Goal: Task Accomplishment & Management: Manage account settings

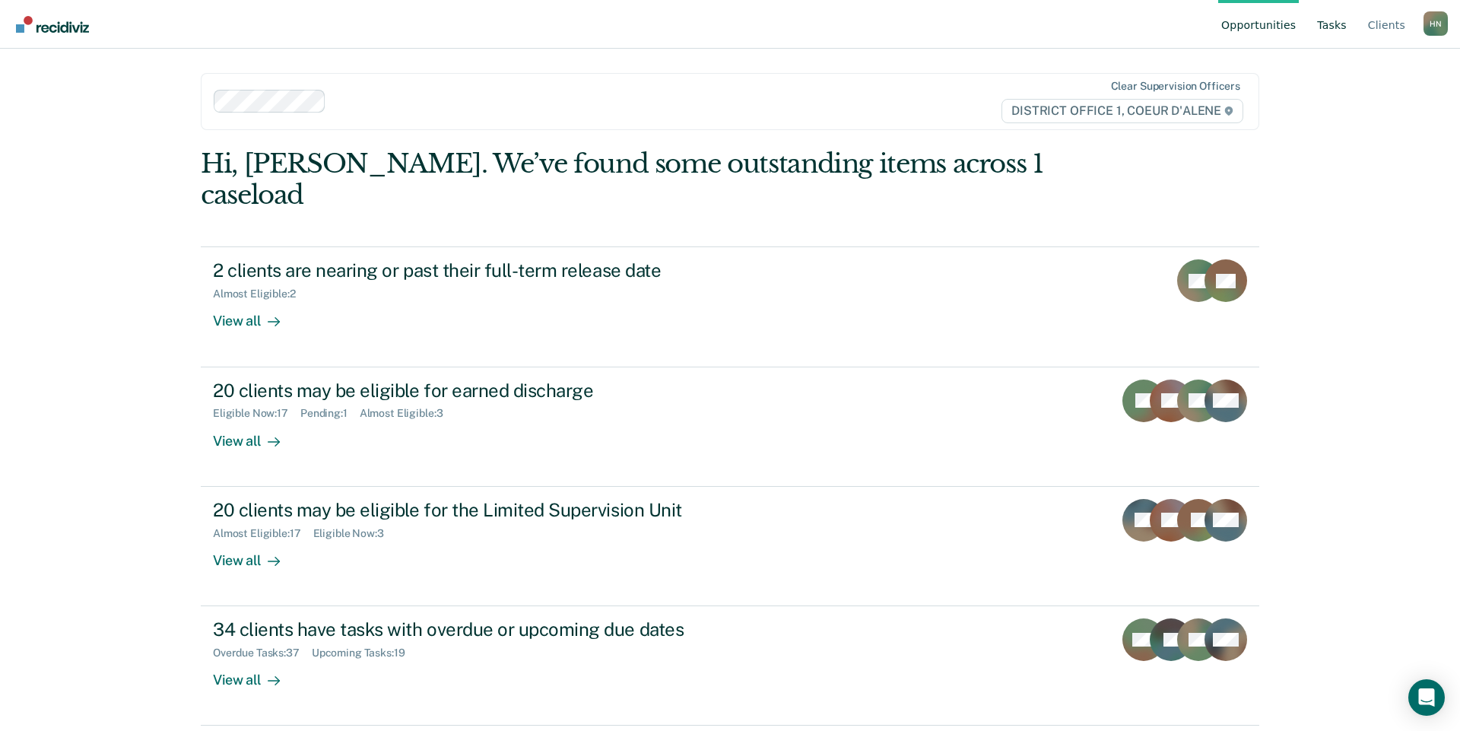
click at [1332, 30] on link "Tasks" at bounding box center [1332, 24] width 36 height 49
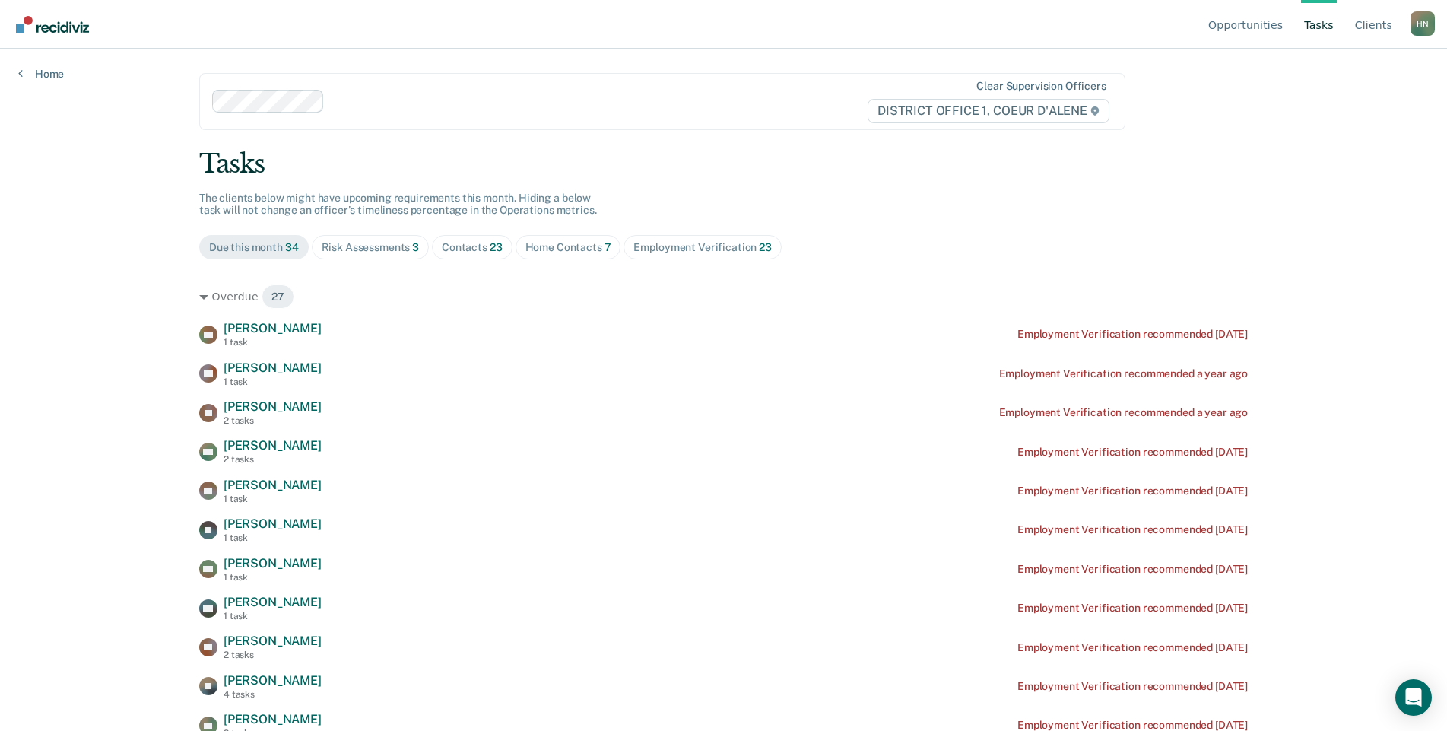
click at [354, 248] on div "Risk Assessments 3" at bounding box center [371, 247] width 98 height 13
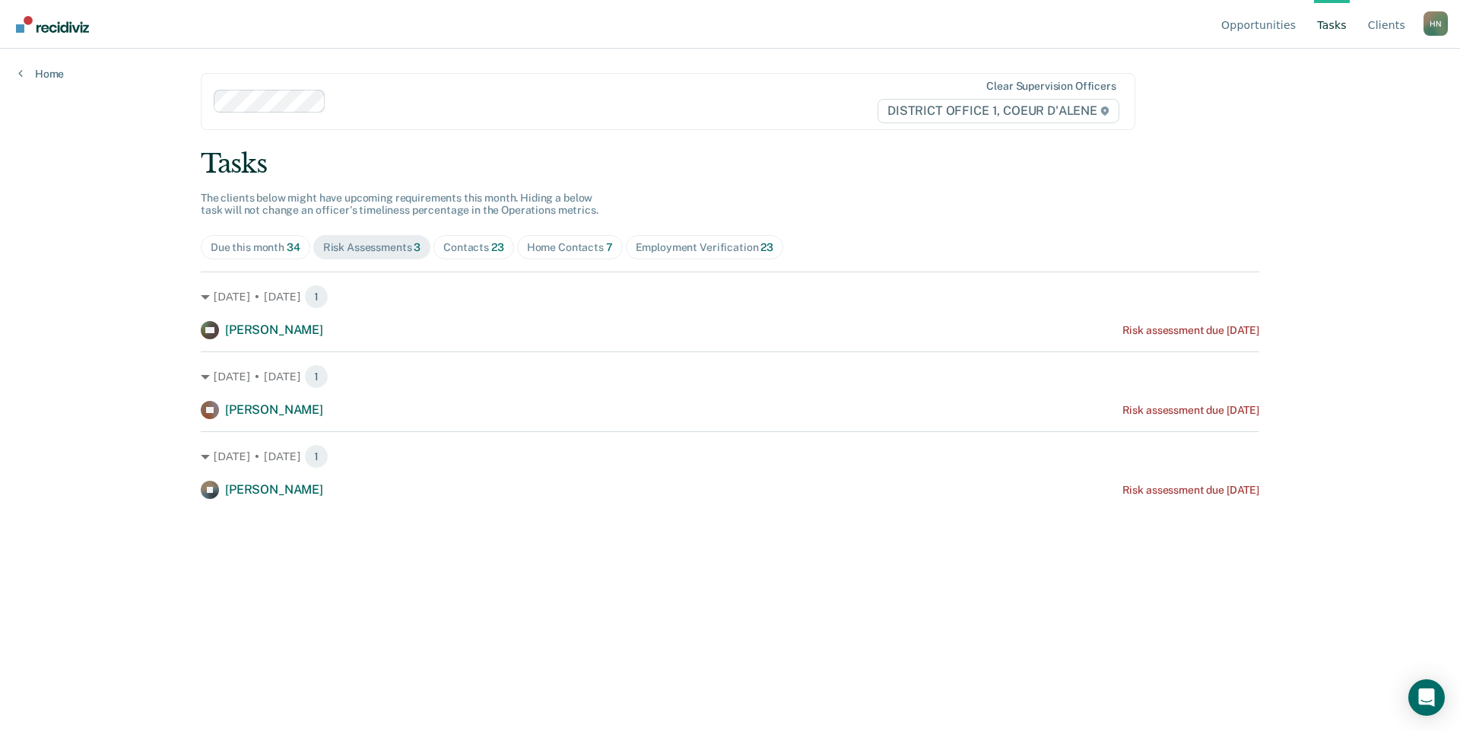
click at [480, 243] on div "Contacts 23" at bounding box center [473, 247] width 61 height 13
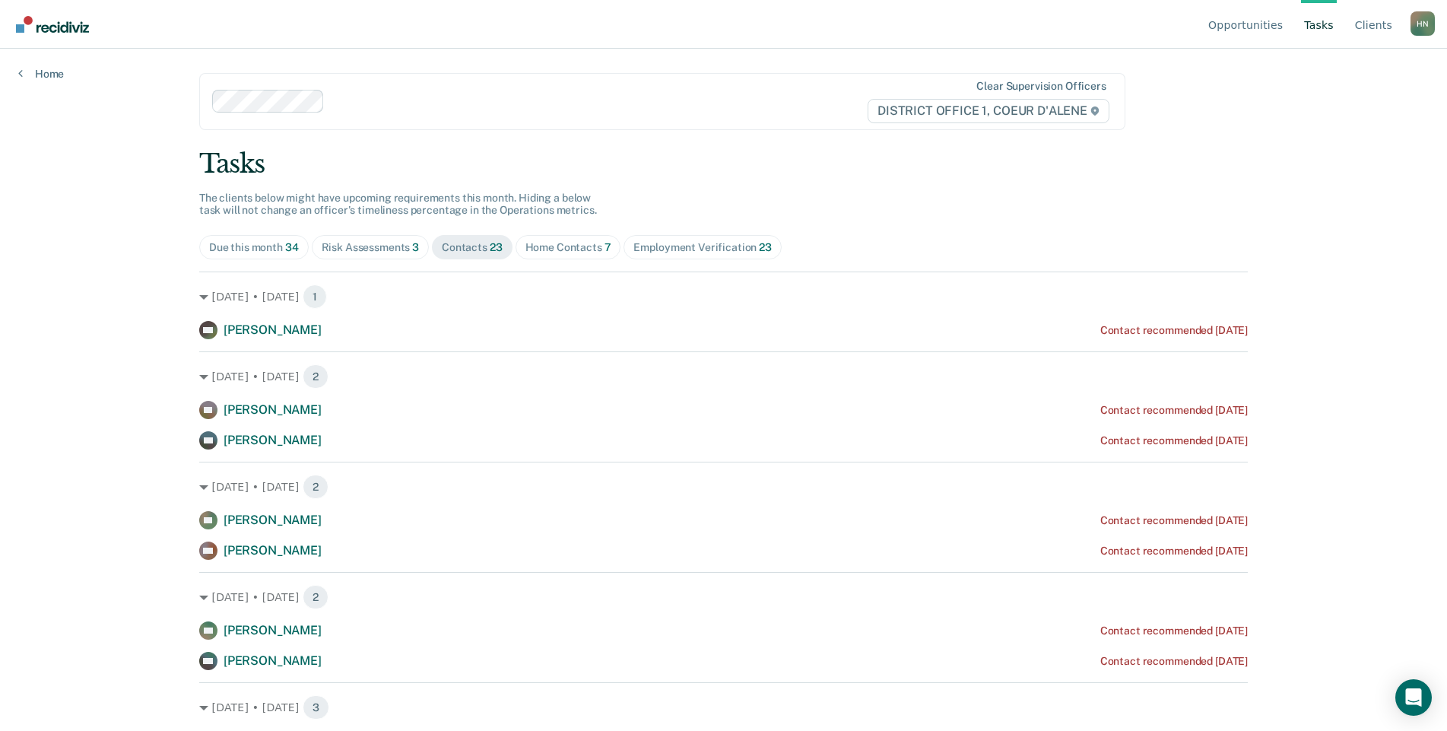
click at [565, 243] on div "Home Contacts 7" at bounding box center [568, 247] width 86 height 13
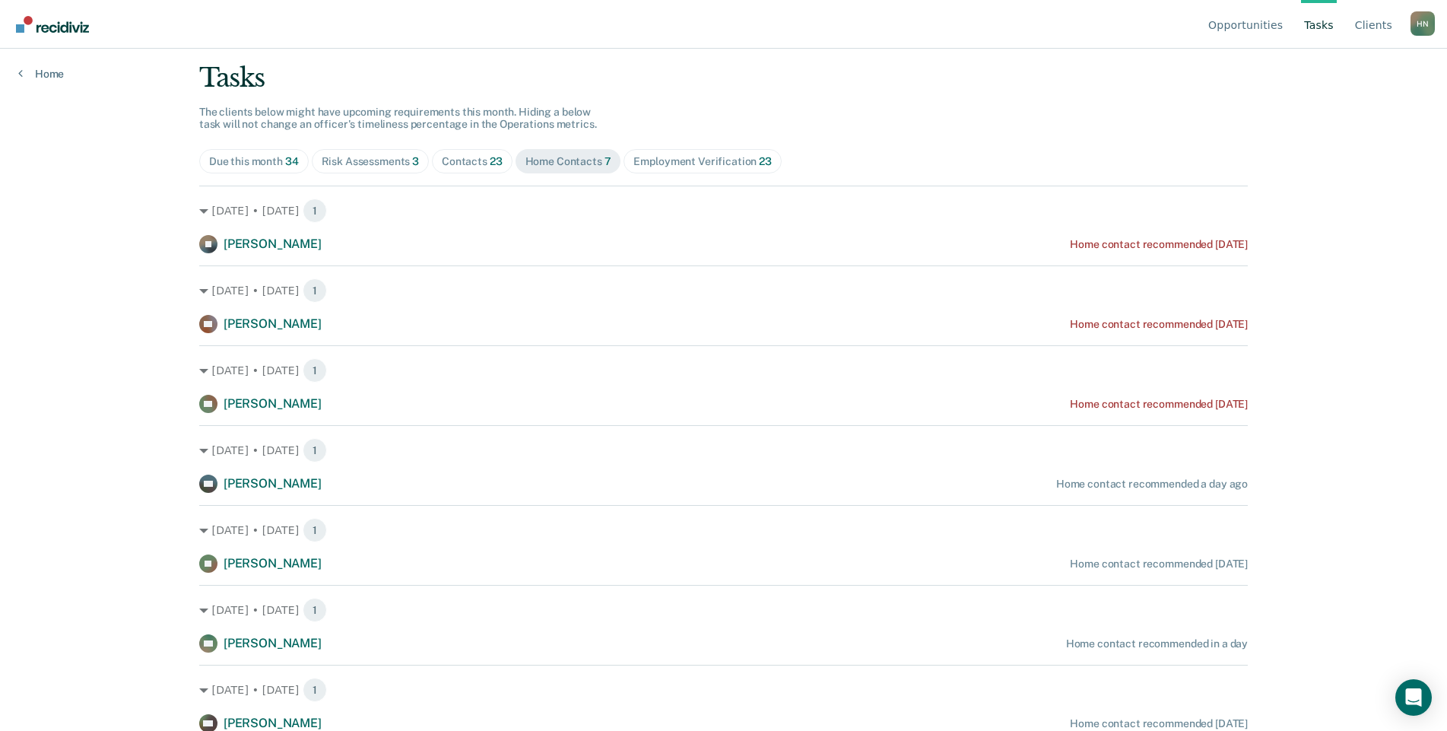
scroll to position [87, 0]
click at [271, 154] on div "Due this month 34" at bounding box center [254, 160] width 90 height 13
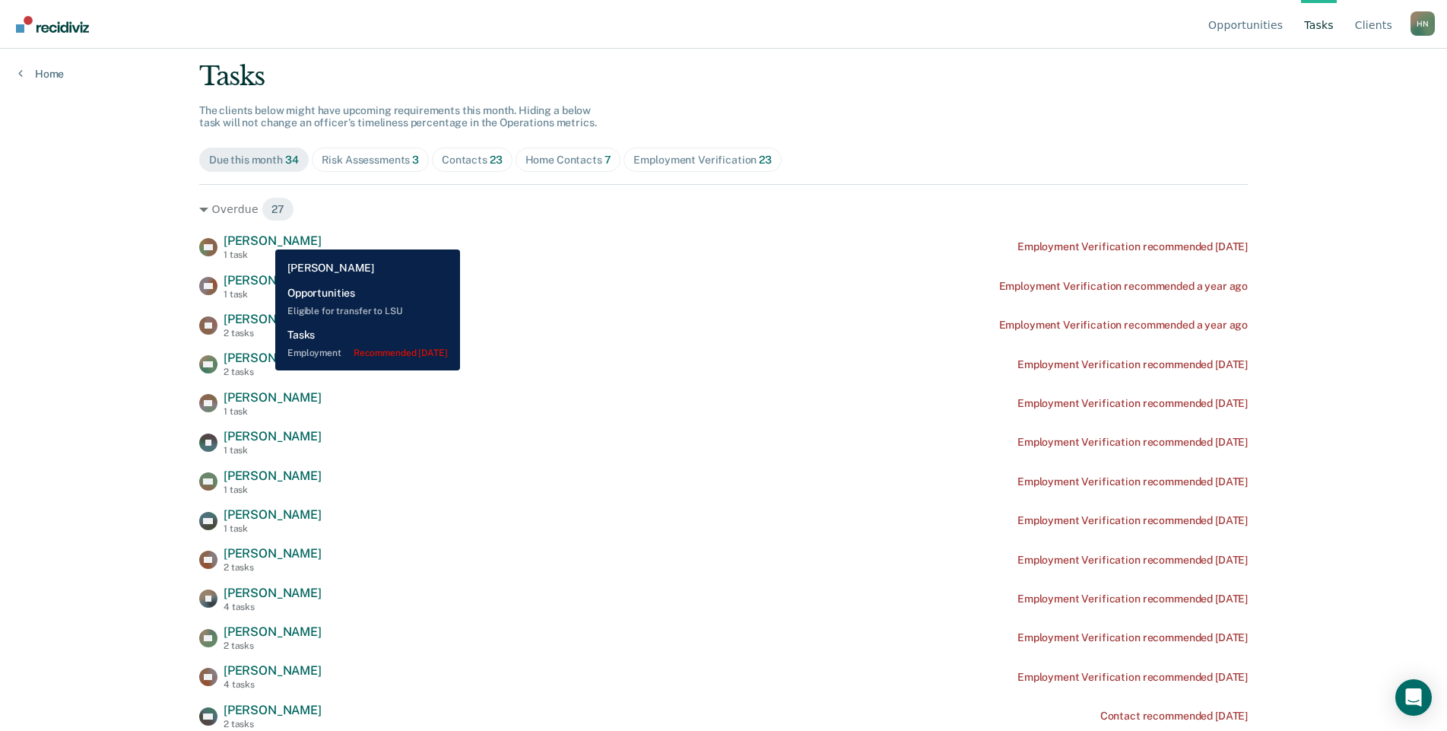
click at [262, 237] on span "[PERSON_NAME]" at bounding box center [273, 240] width 98 height 14
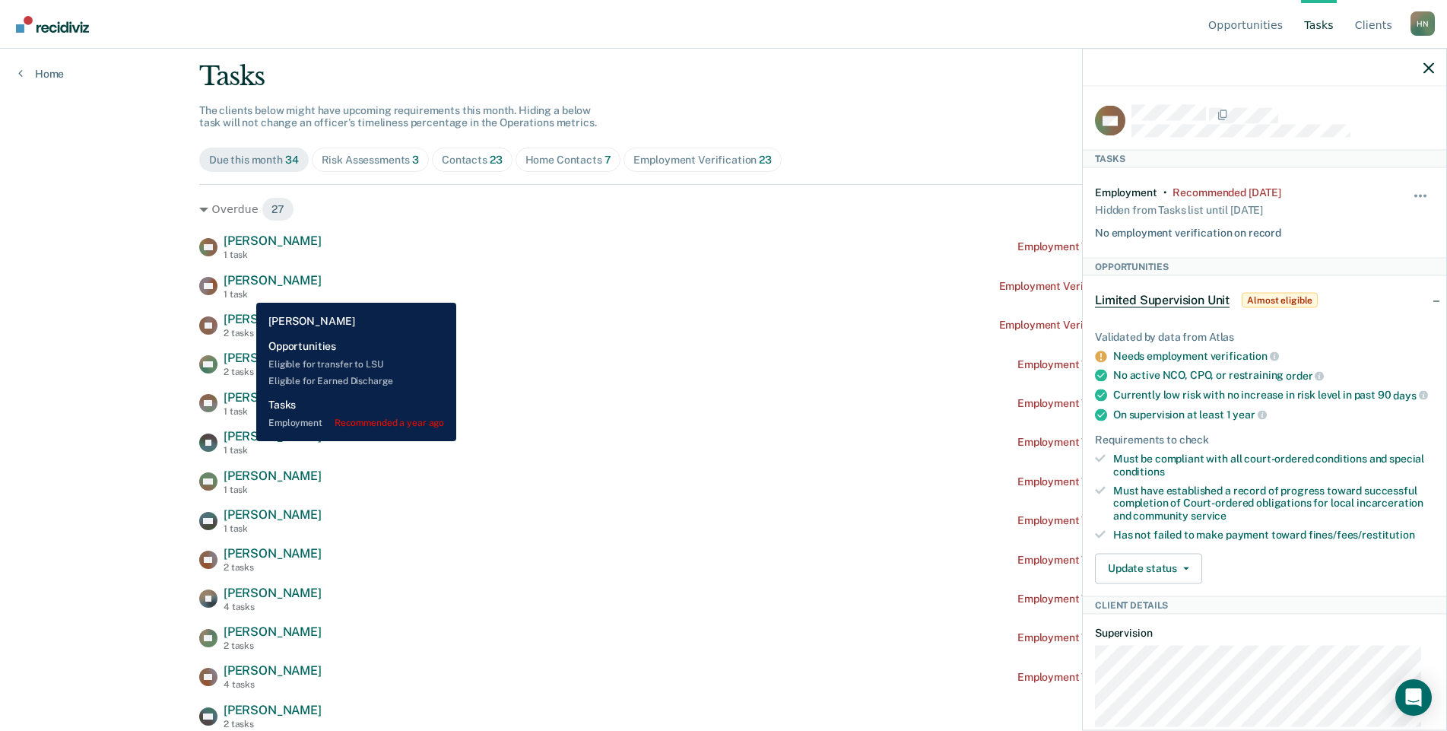
click at [244, 292] on div "1 task" at bounding box center [273, 294] width 98 height 11
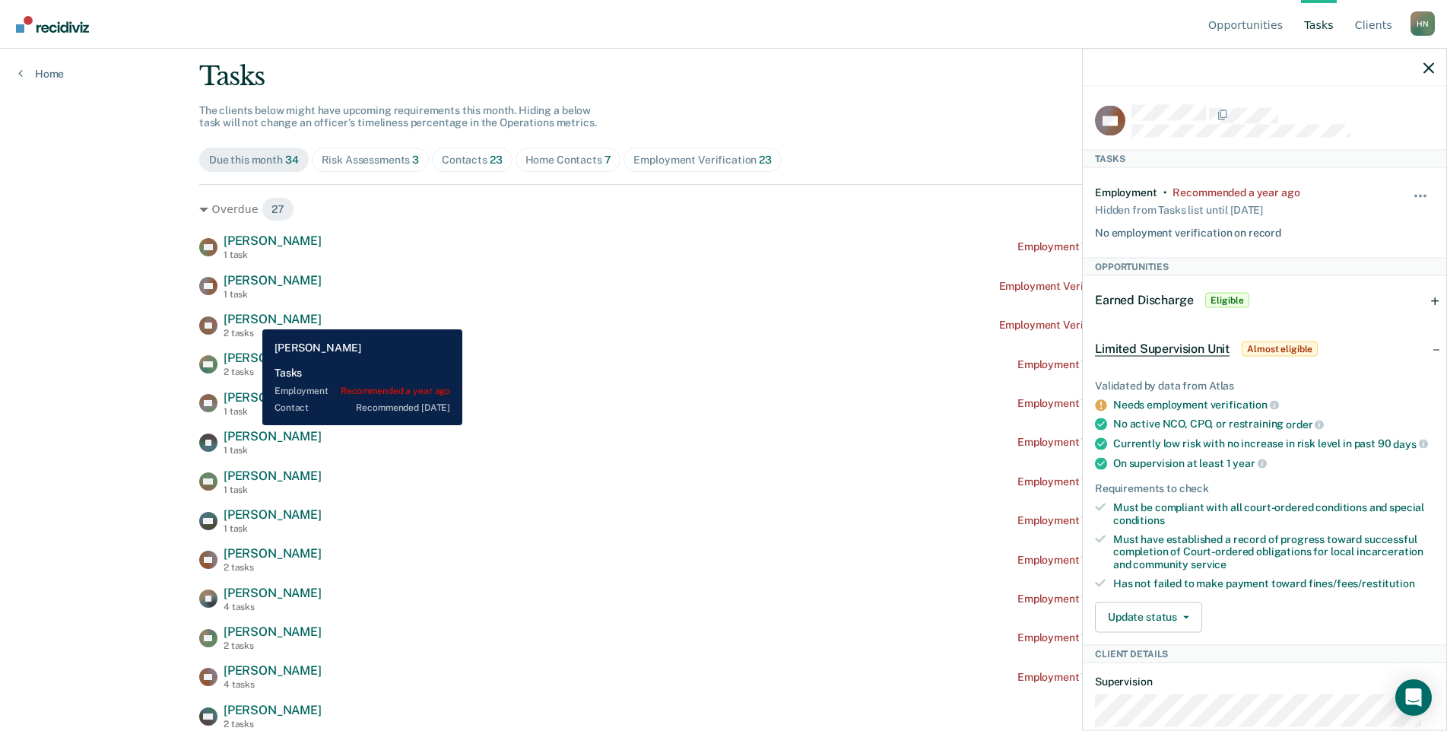
click at [251, 318] on span "[PERSON_NAME]" at bounding box center [273, 319] width 98 height 14
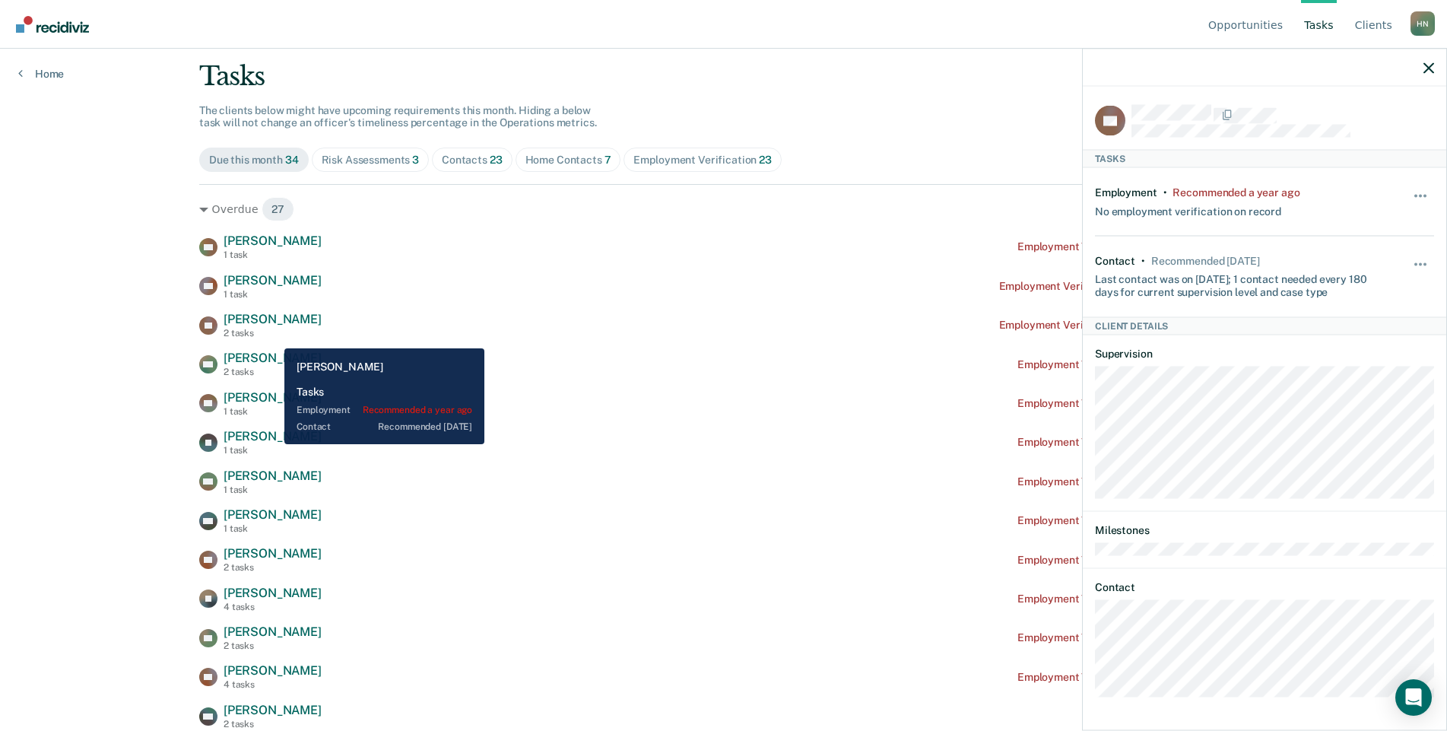
click at [272, 369] on div "2 tasks" at bounding box center [273, 371] width 98 height 11
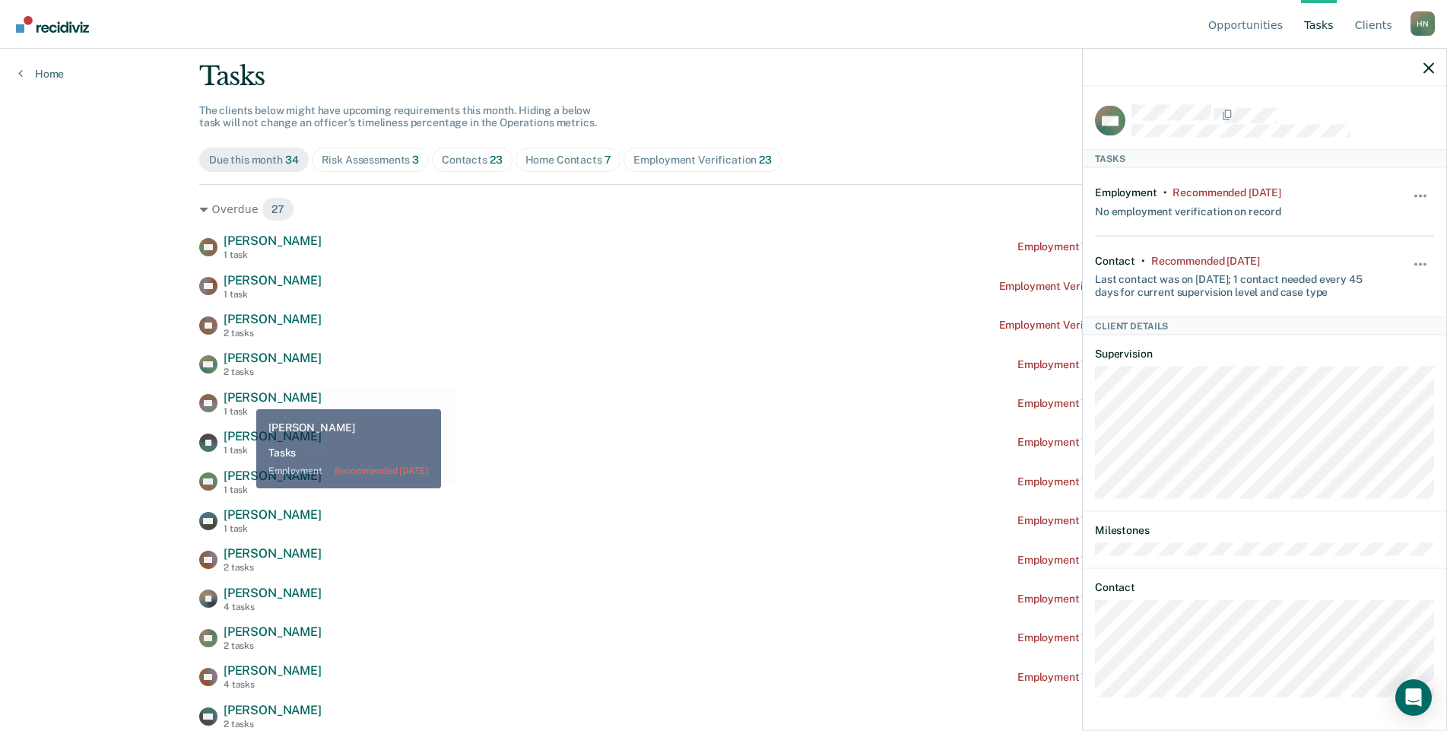
click at [245, 399] on span "[PERSON_NAME]" at bounding box center [273, 397] width 98 height 14
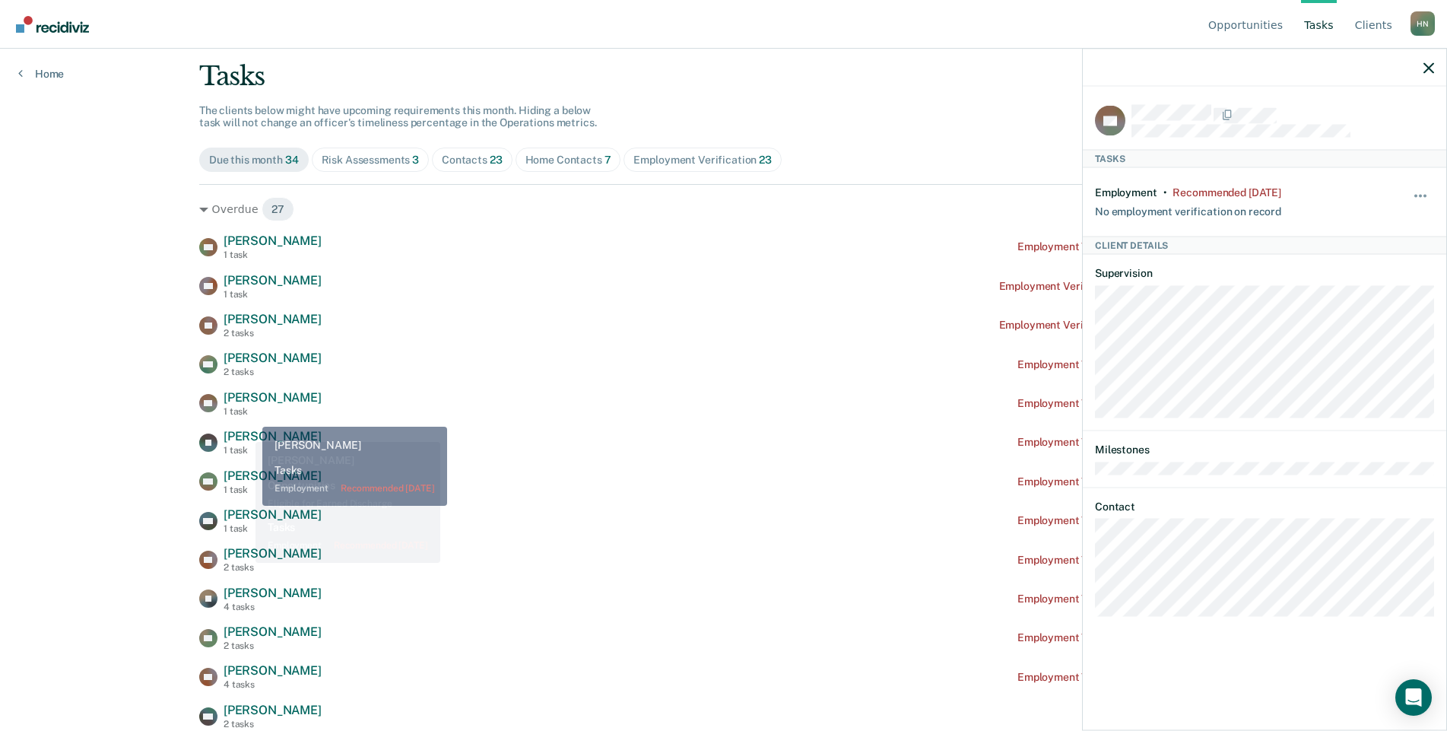
click at [243, 432] on span "[PERSON_NAME]" at bounding box center [273, 436] width 98 height 14
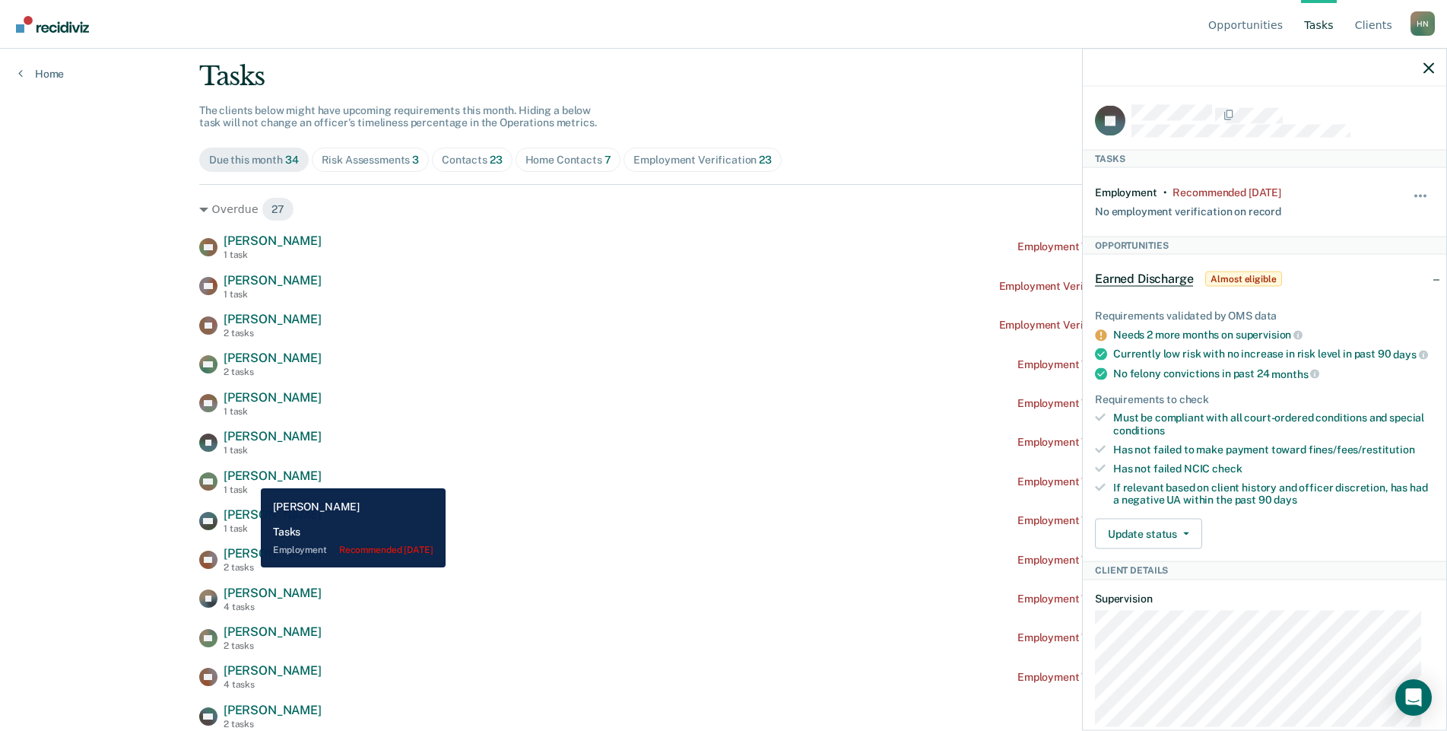
click at [249, 477] on span "[PERSON_NAME]" at bounding box center [273, 475] width 98 height 14
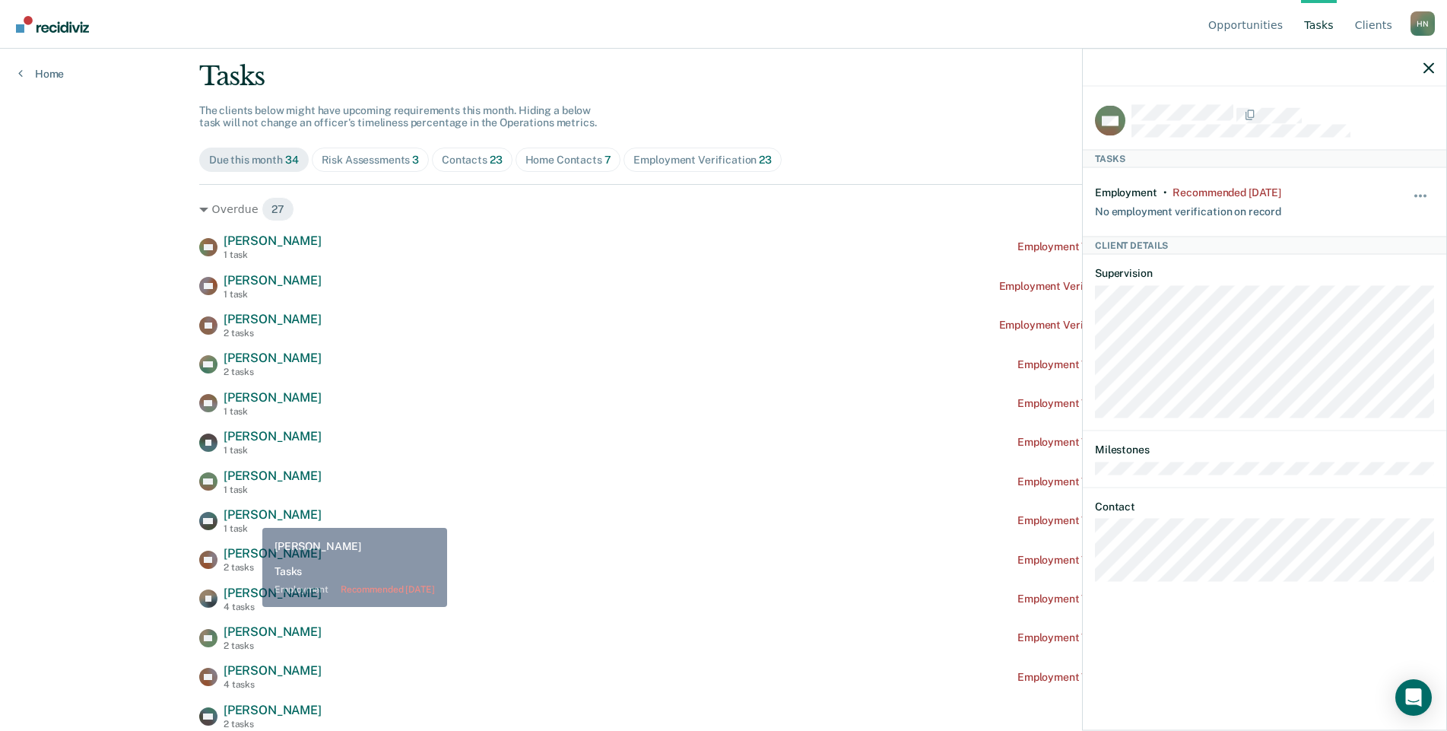
click at [250, 517] on span "[PERSON_NAME]" at bounding box center [273, 514] width 98 height 14
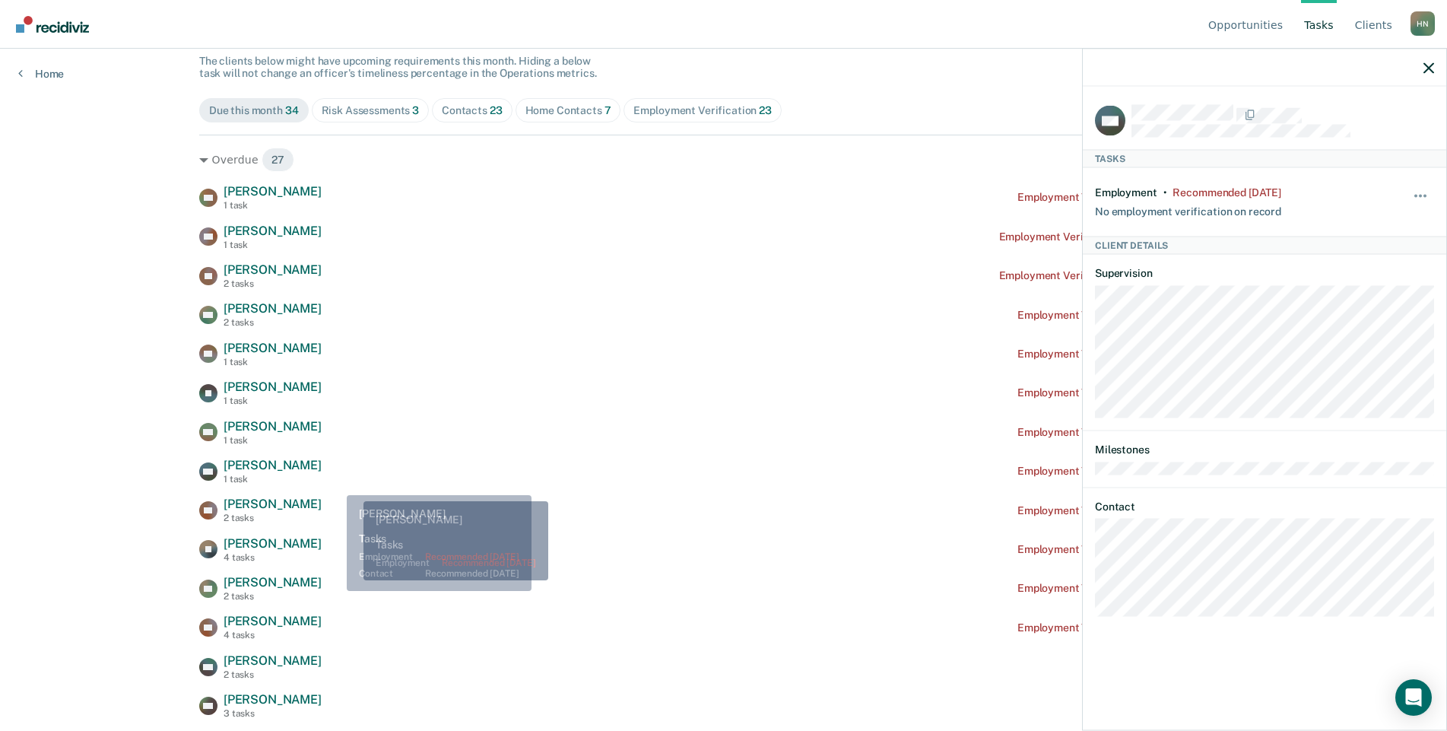
scroll to position [163, 0]
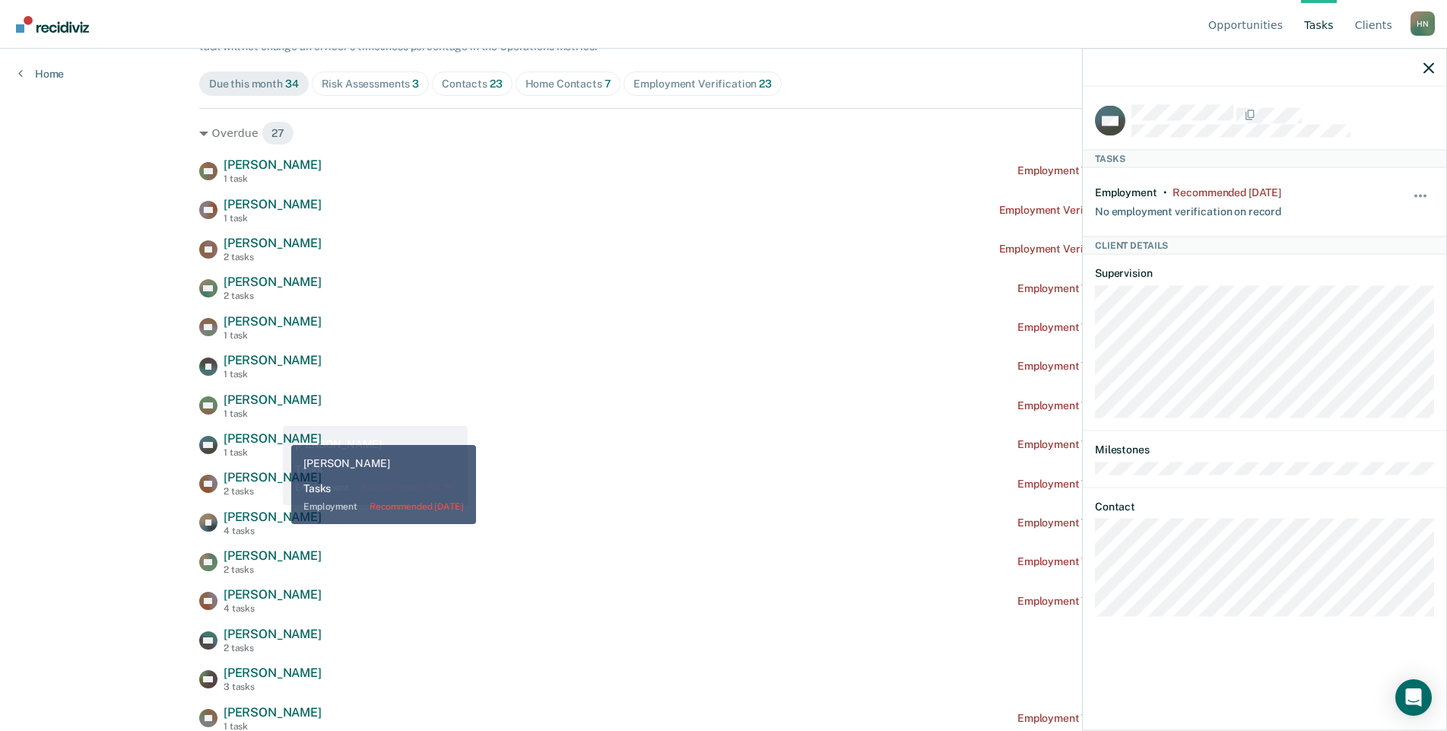
click at [267, 409] on div "1 task" at bounding box center [273, 413] width 98 height 11
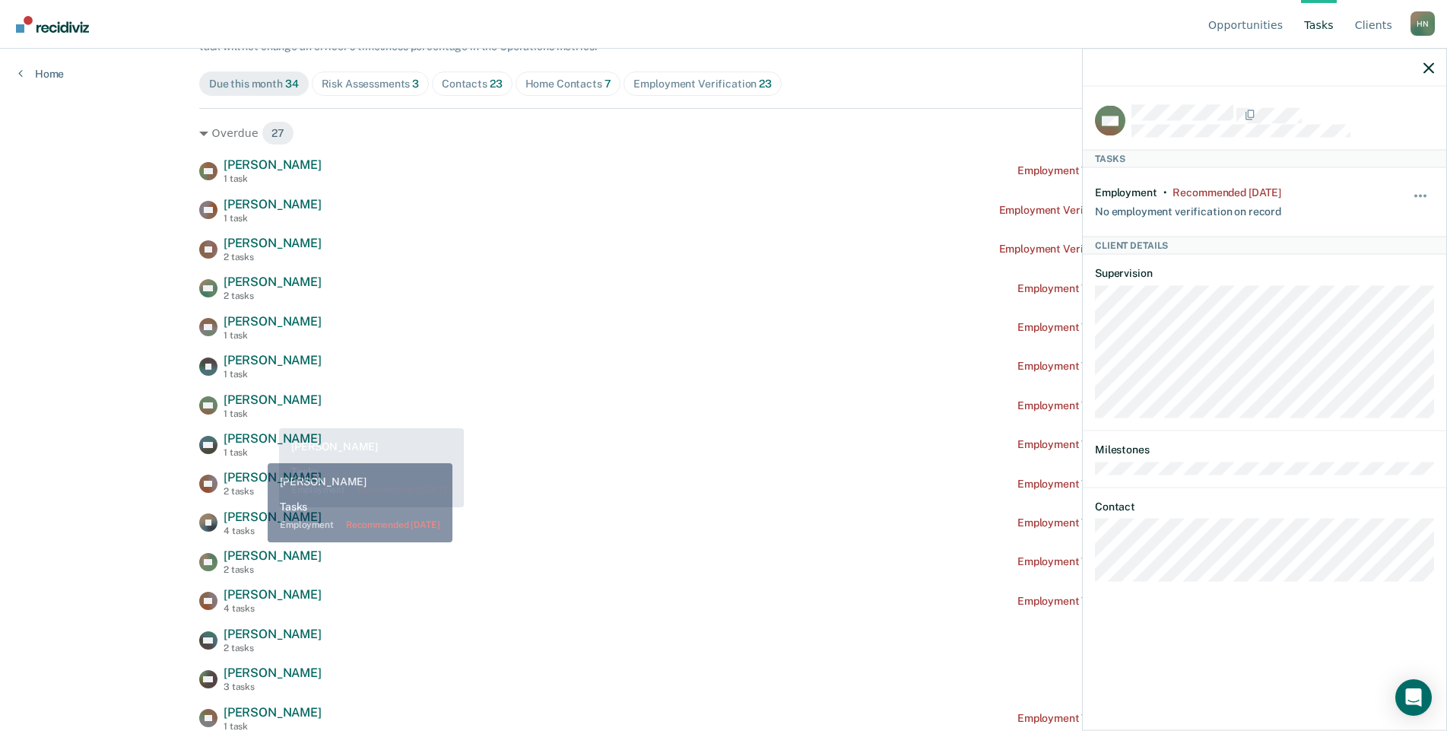
click at [249, 481] on span "[PERSON_NAME]" at bounding box center [273, 477] width 98 height 14
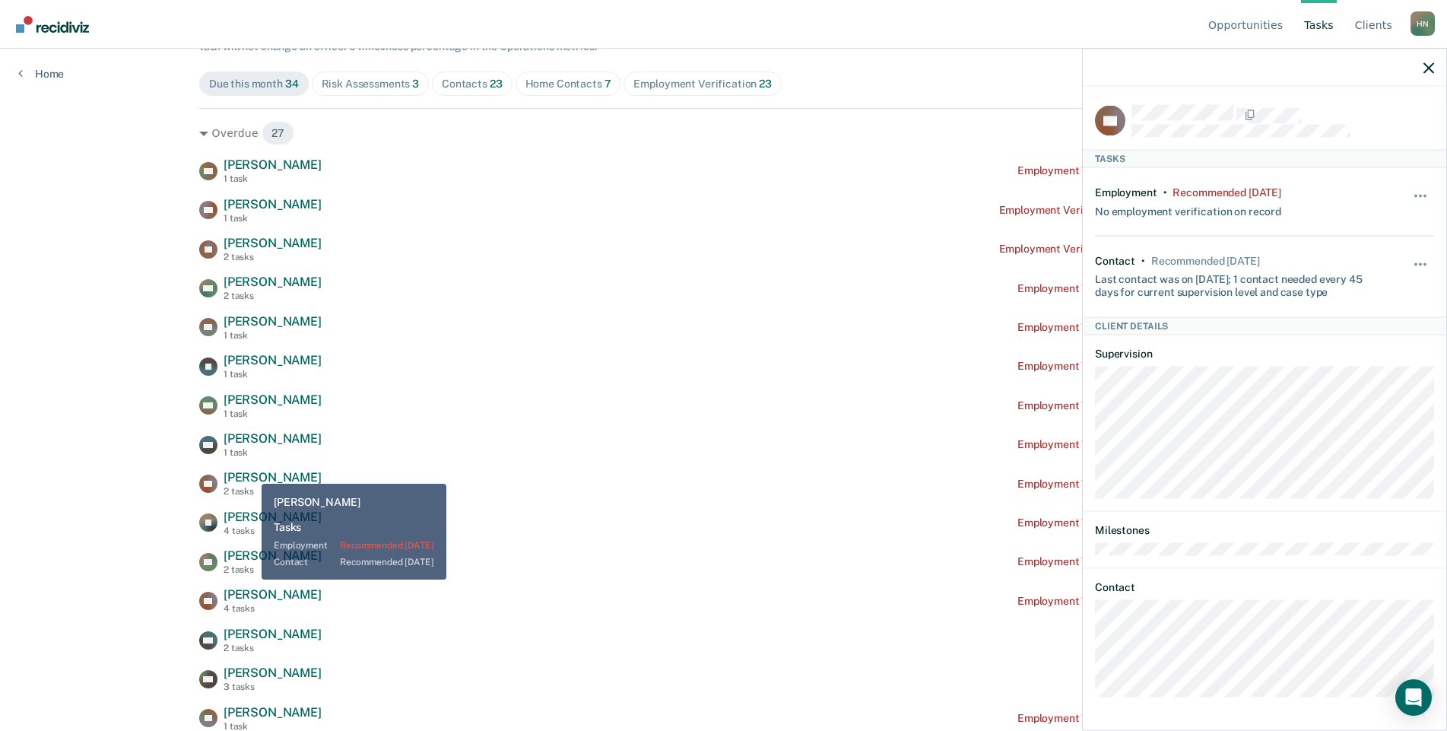
click at [249, 452] on div "1 task" at bounding box center [273, 452] width 98 height 11
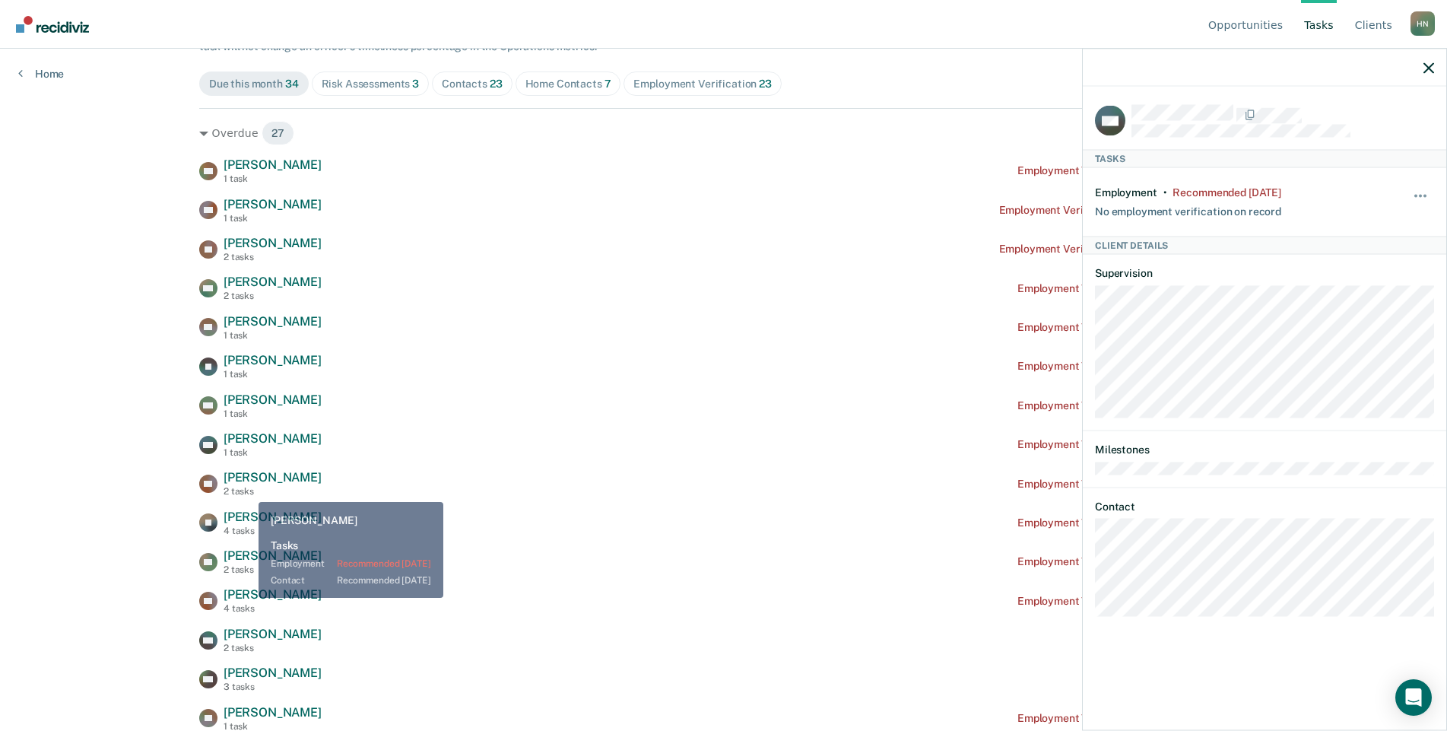
click at [243, 509] on span "[PERSON_NAME]" at bounding box center [273, 516] width 98 height 14
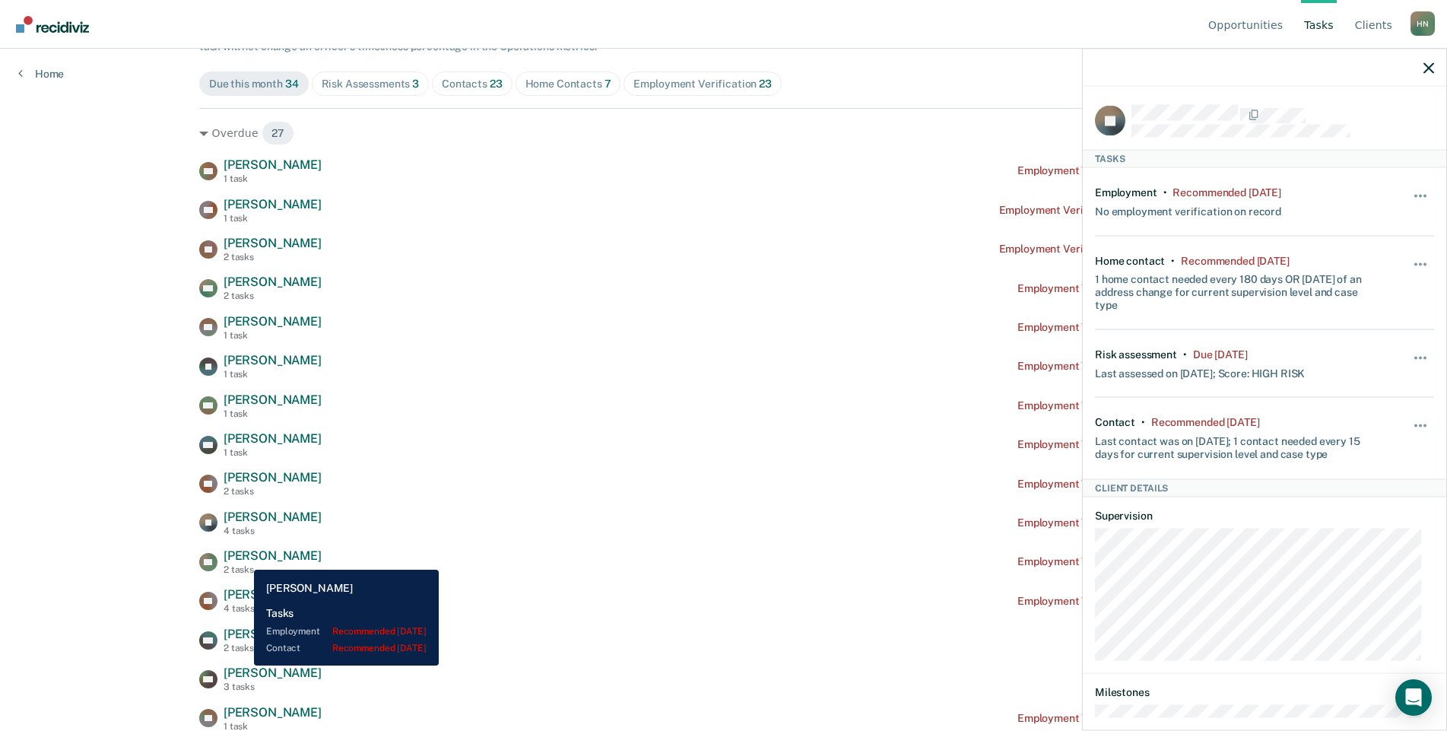
click at [243, 558] on span "[PERSON_NAME]" at bounding box center [273, 555] width 98 height 14
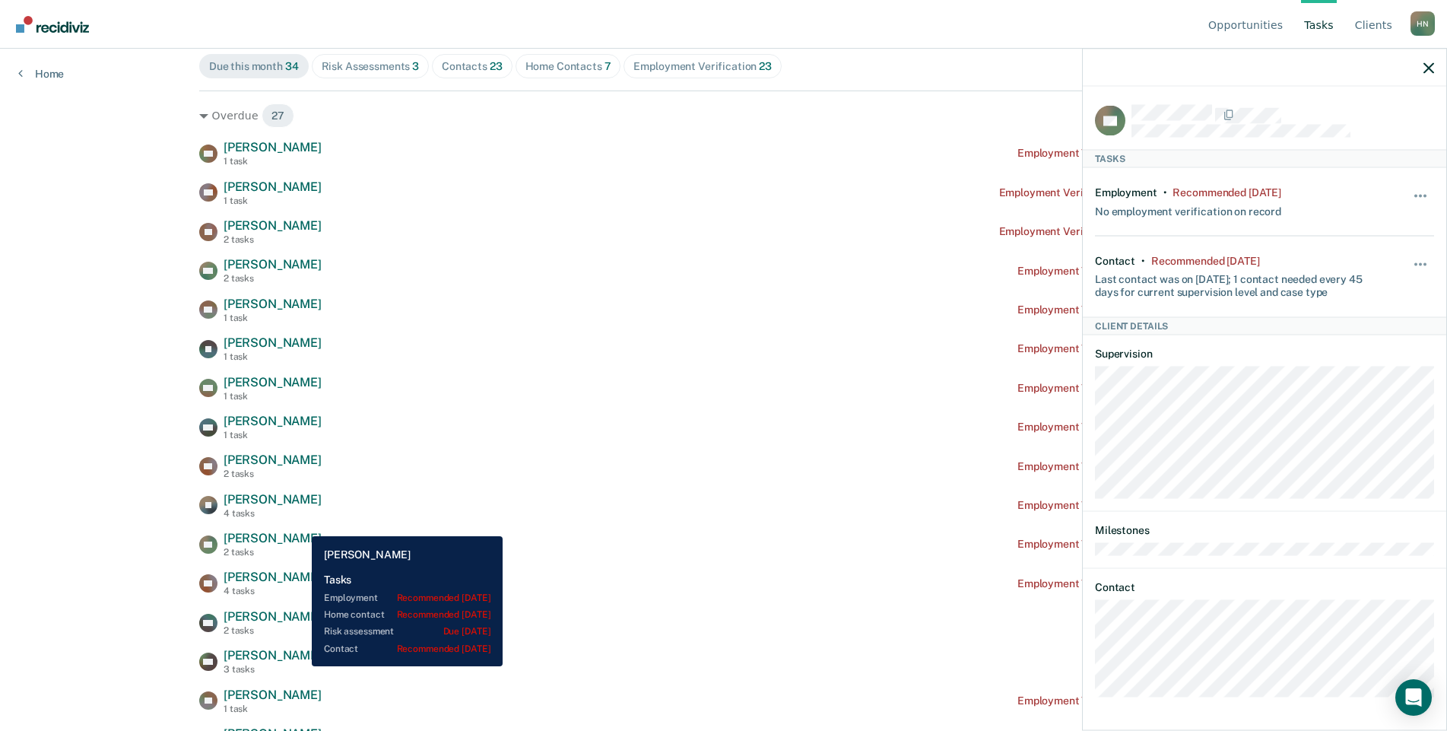
scroll to position [239, 0]
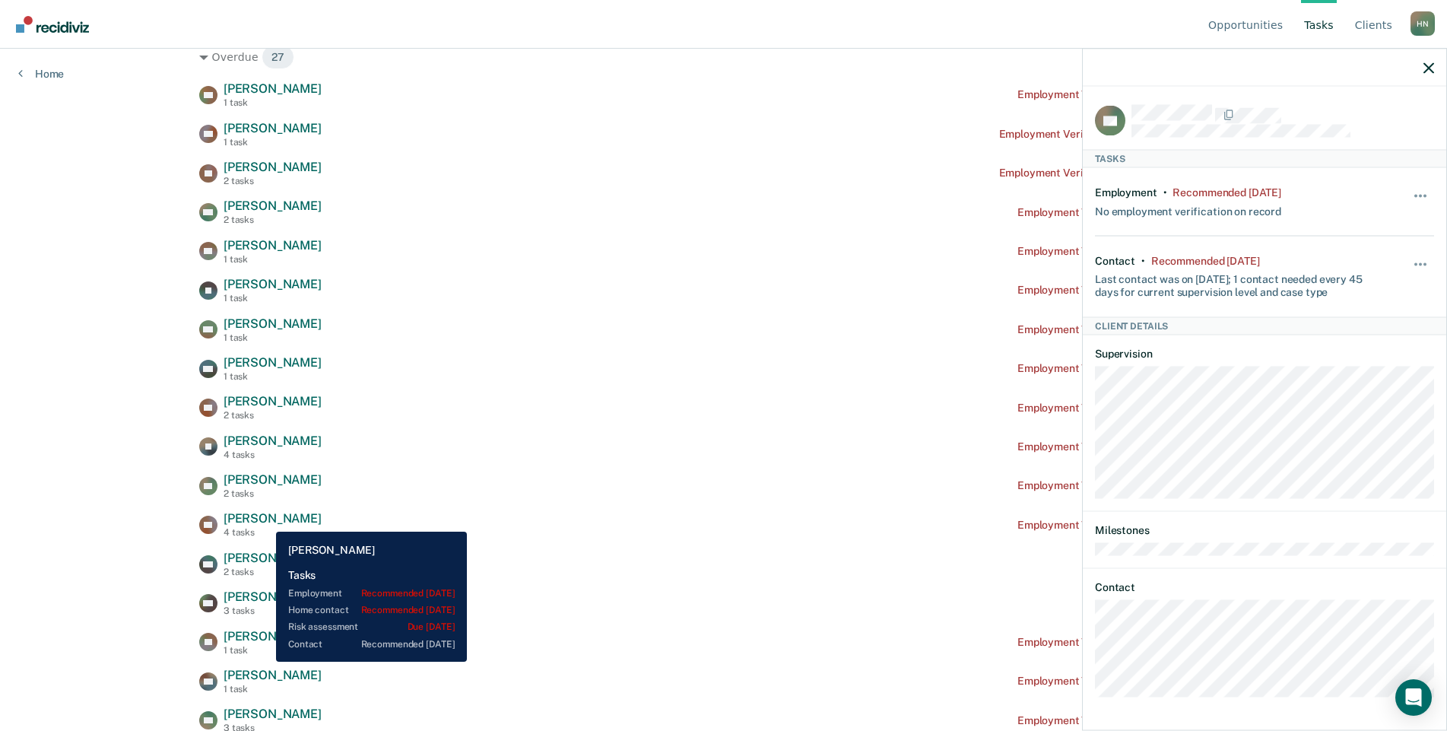
click at [264, 521] on span "[PERSON_NAME]" at bounding box center [273, 518] width 98 height 14
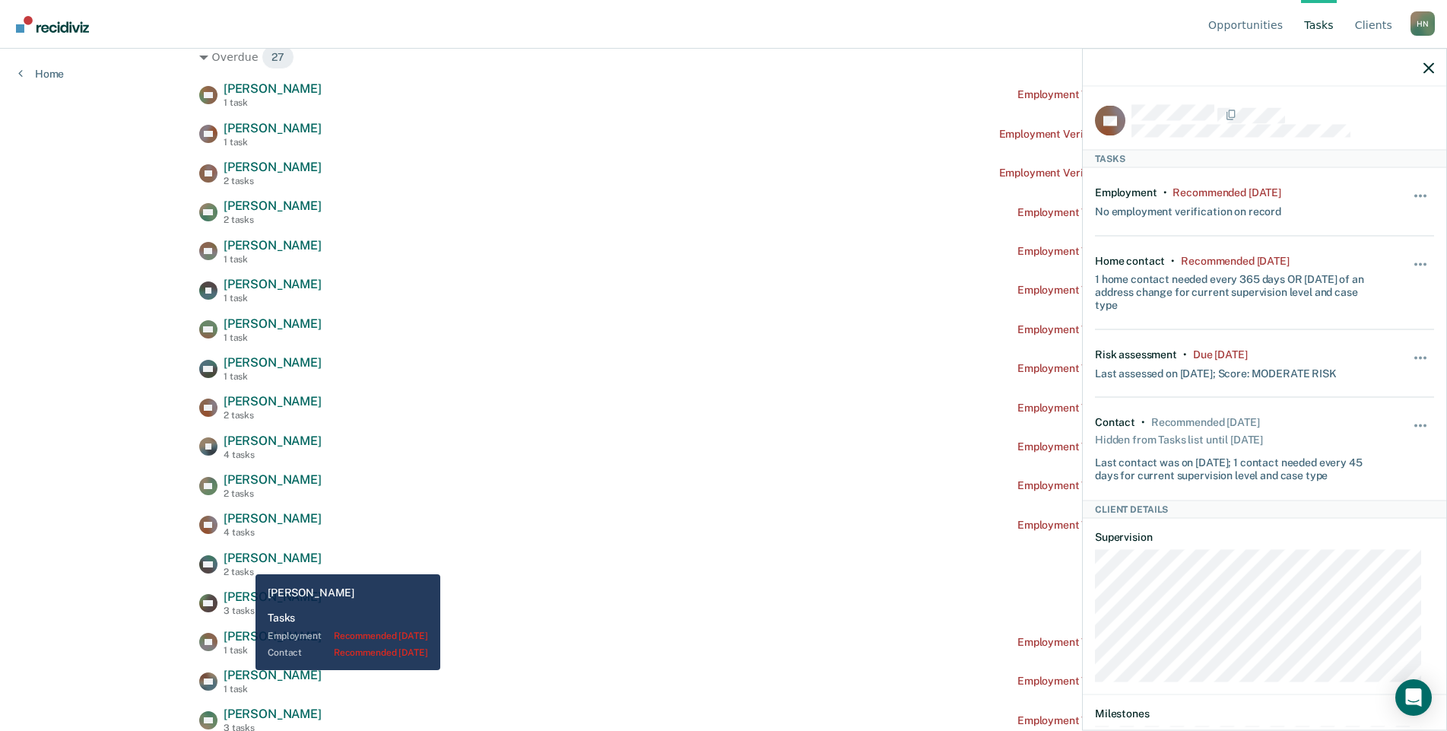
click at [244, 563] on span "[PERSON_NAME]" at bounding box center [273, 557] width 98 height 14
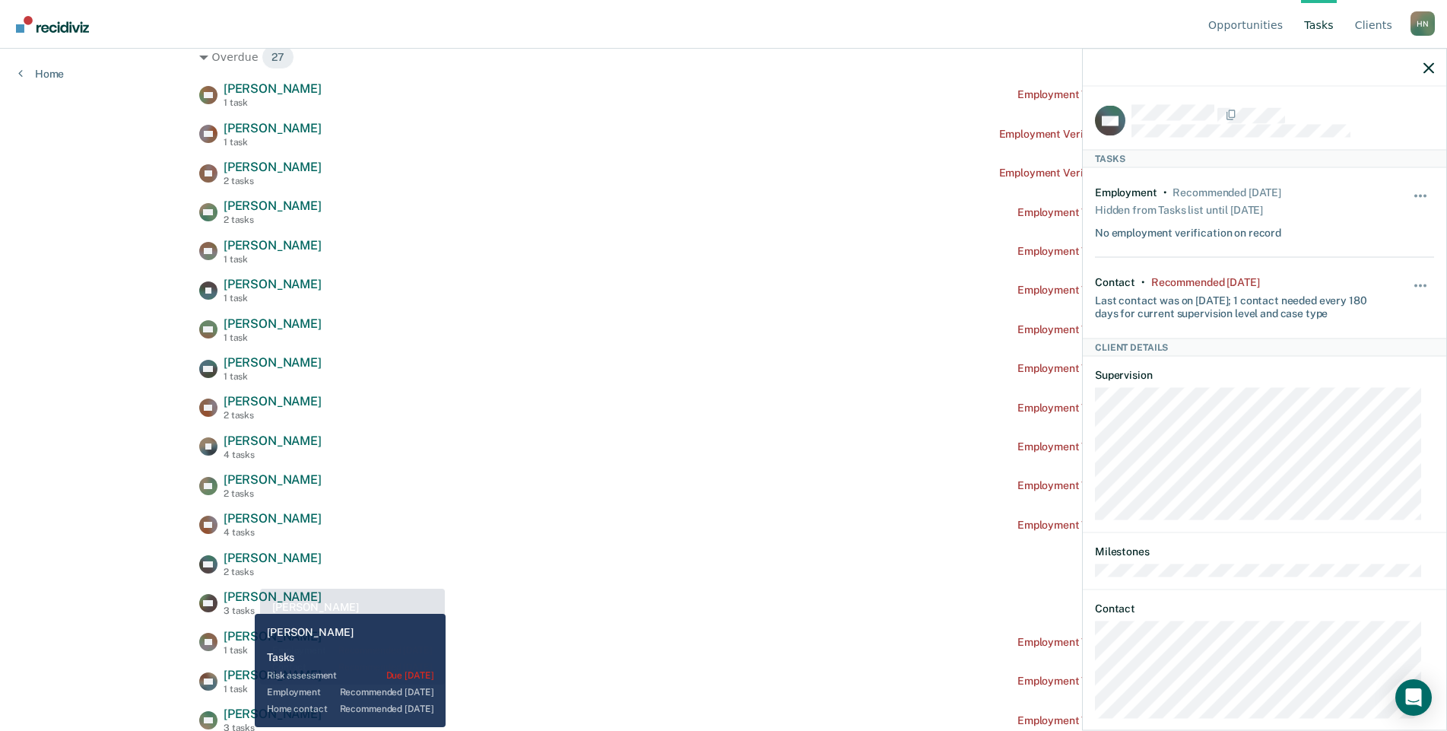
click at [243, 602] on span "[PERSON_NAME]" at bounding box center [273, 596] width 98 height 14
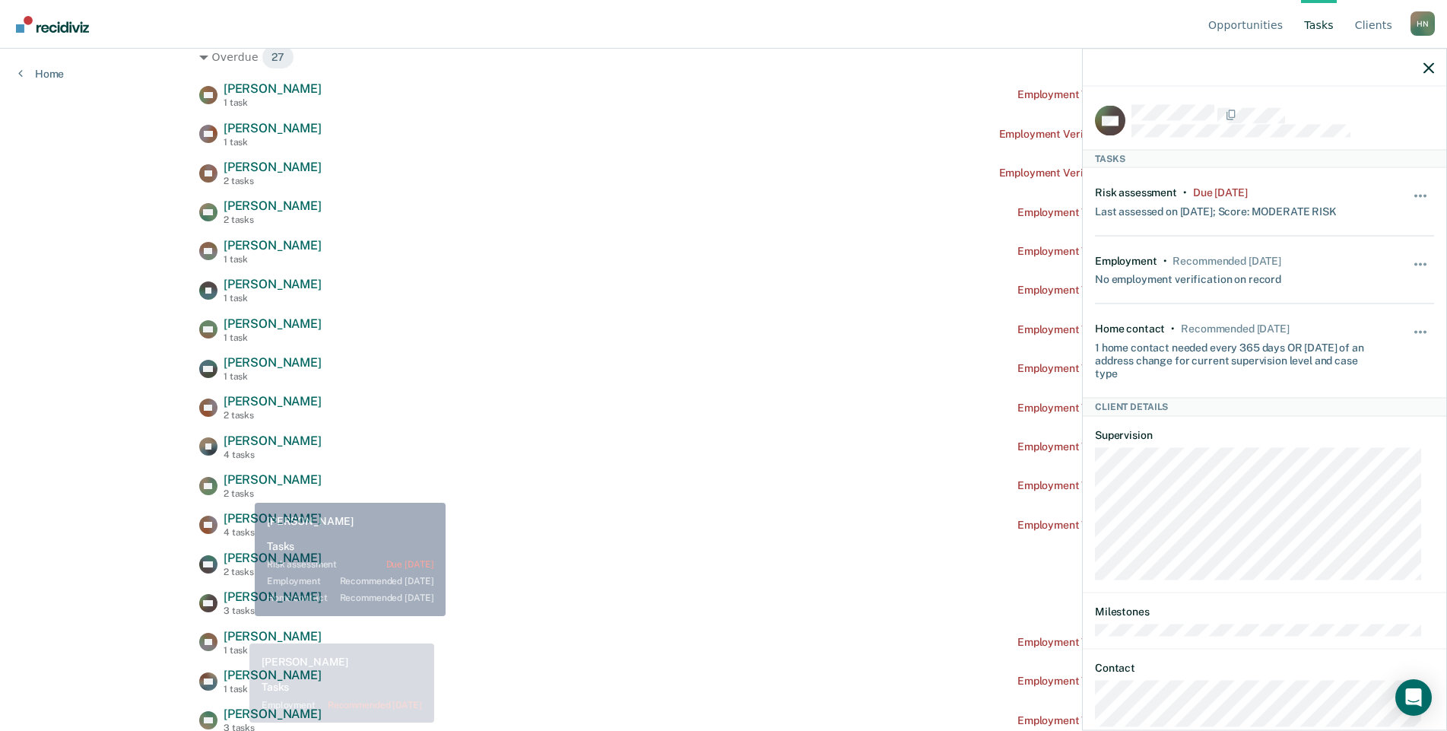
click at [238, 633] on span "[PERSON_NAME]" at bounding box center [273, 636] width 98 height 14
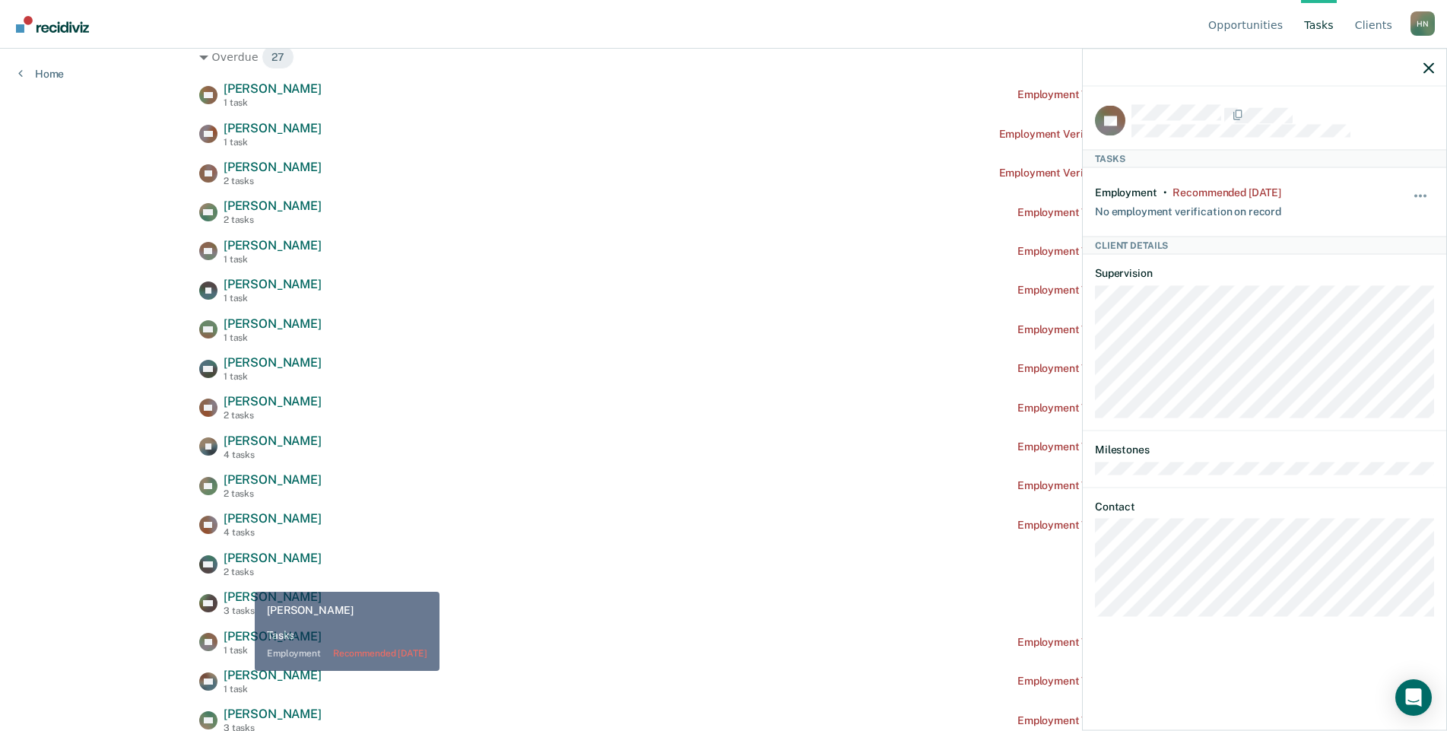
click at [243, 671] on span "[PERSON_NAME]" at bounding box center [273, 675] width 98 height 14
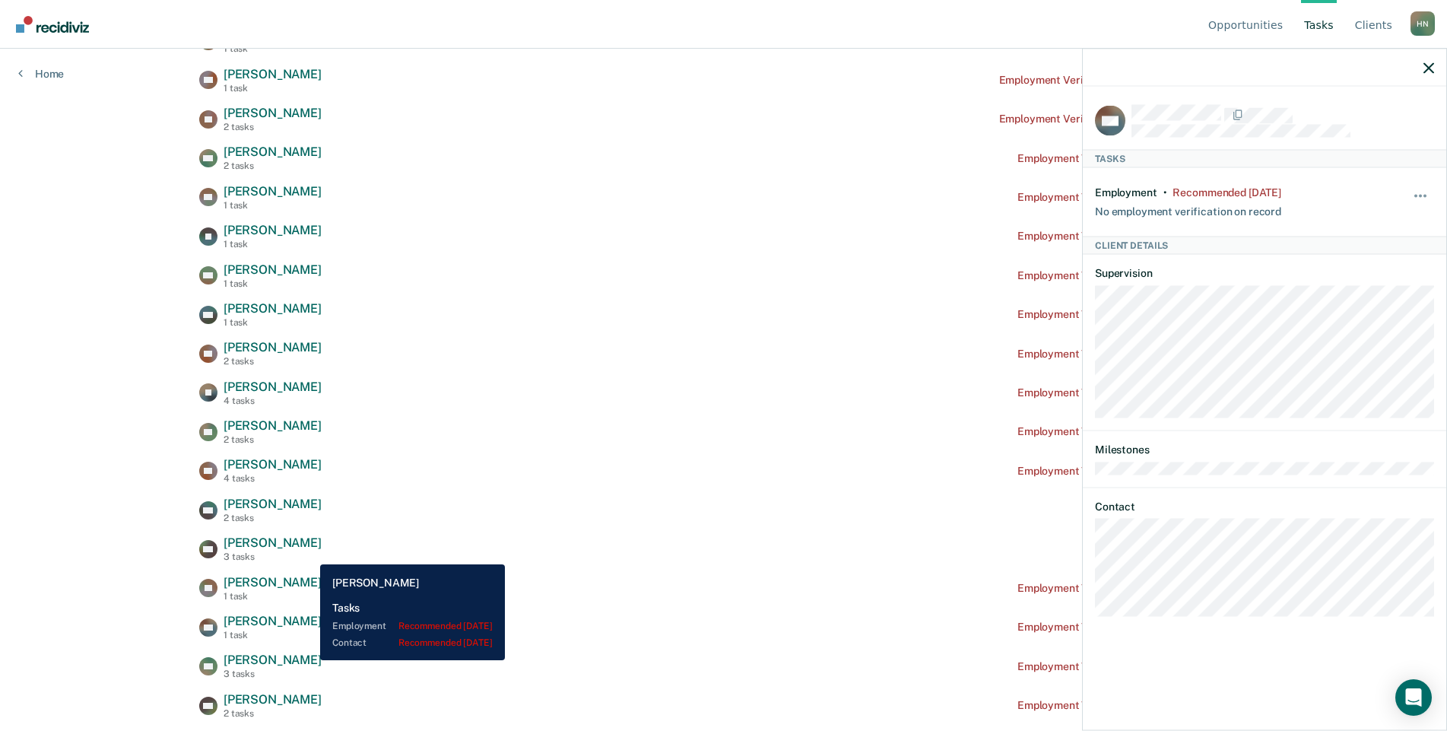
scroll to position [392, 0]
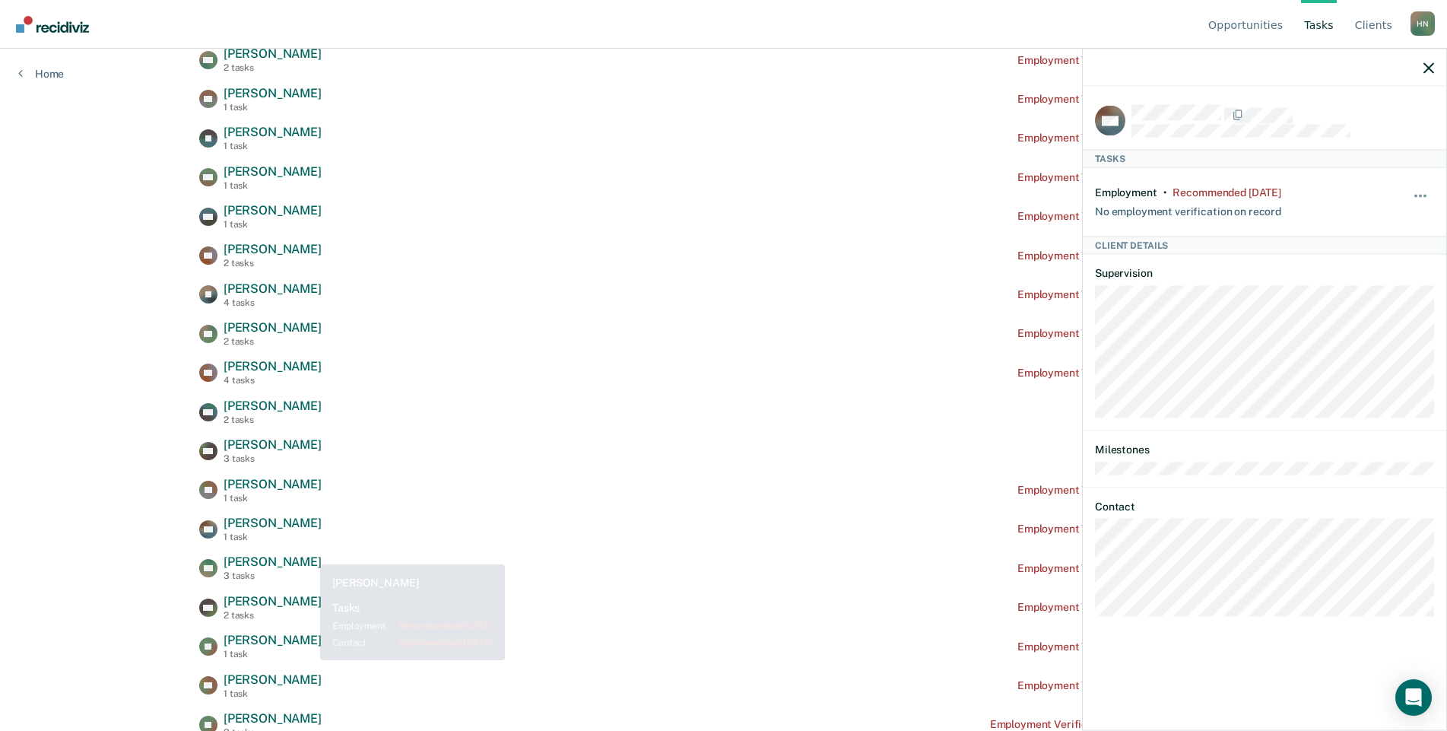
click at [252, 557] on span "[PERSON_NAME]" at bounding box center [273, 561] width 98 height 14
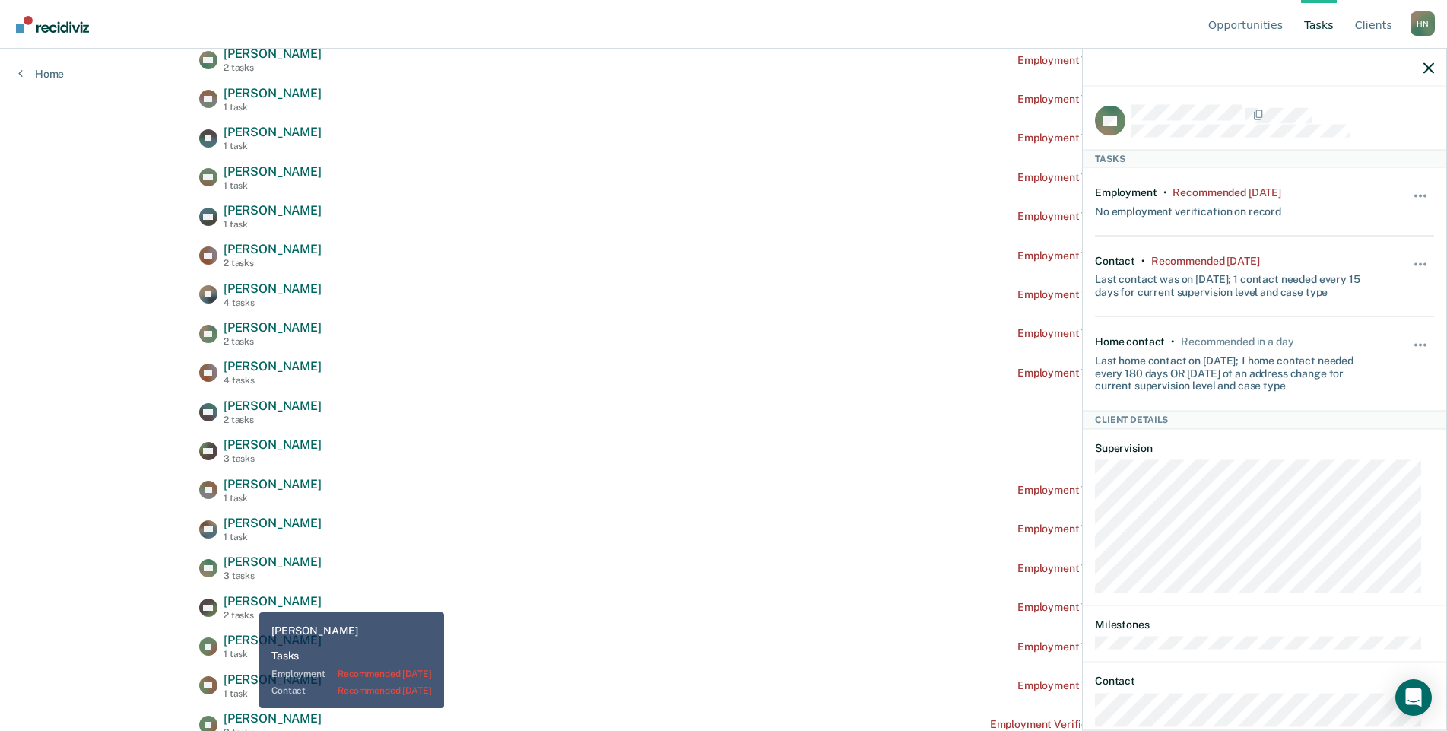
click at [248, 601] on span "[PERSON_NAME]" at bounding box center [273, 601] width 98 height 14
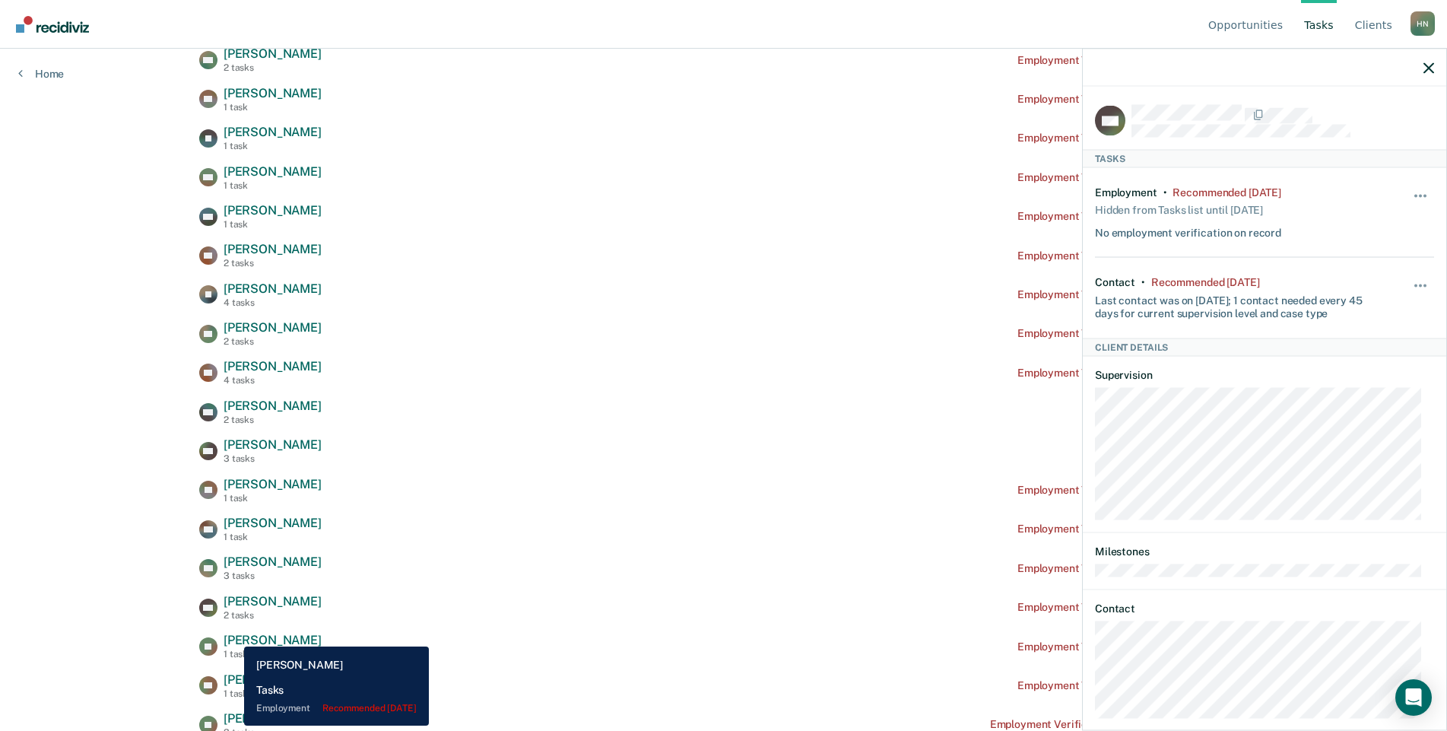
click at [233, 635] on span "[PERSON_NAME]" at bounding box center [273, 640] width 98 height 14
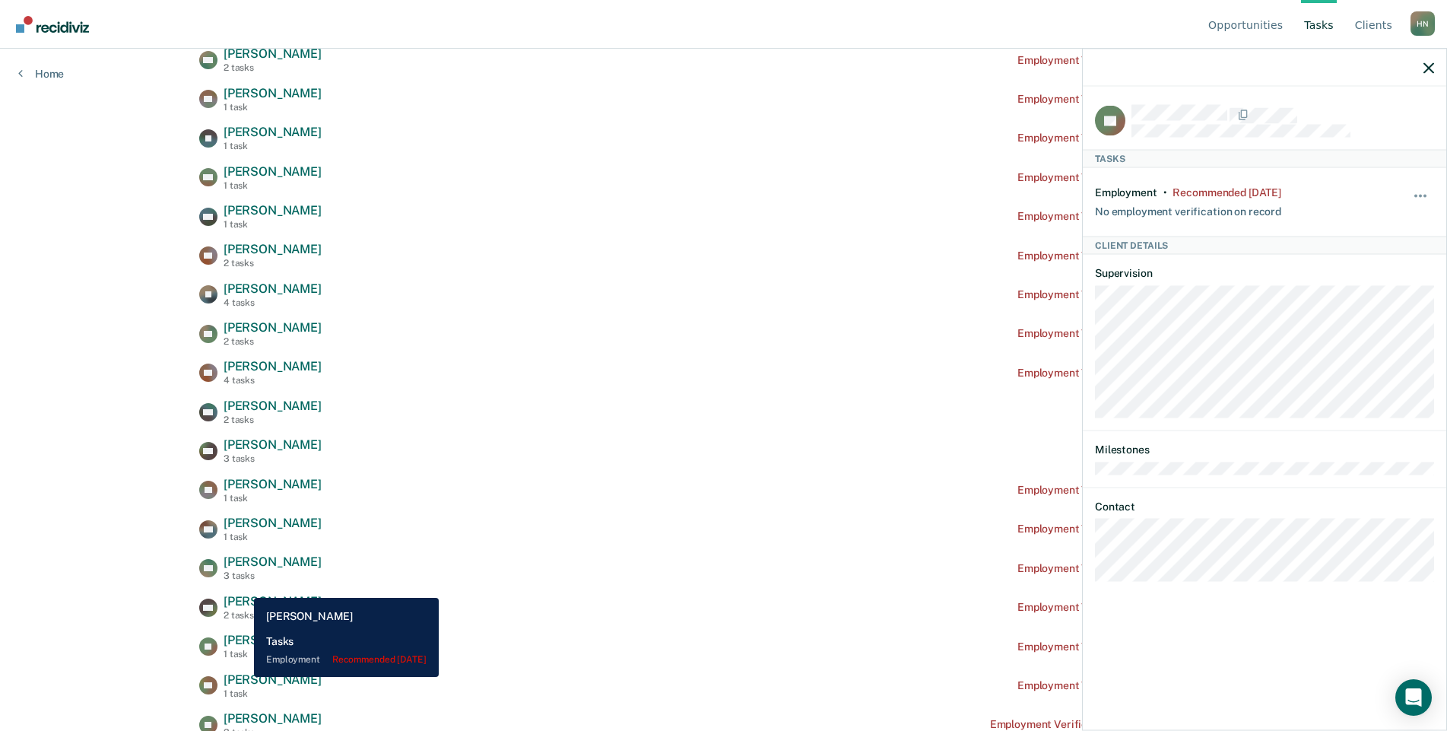
click at [243, 677] on span "[PERSON_NAME]" at bounding box center [273, 679] width 98 height 14
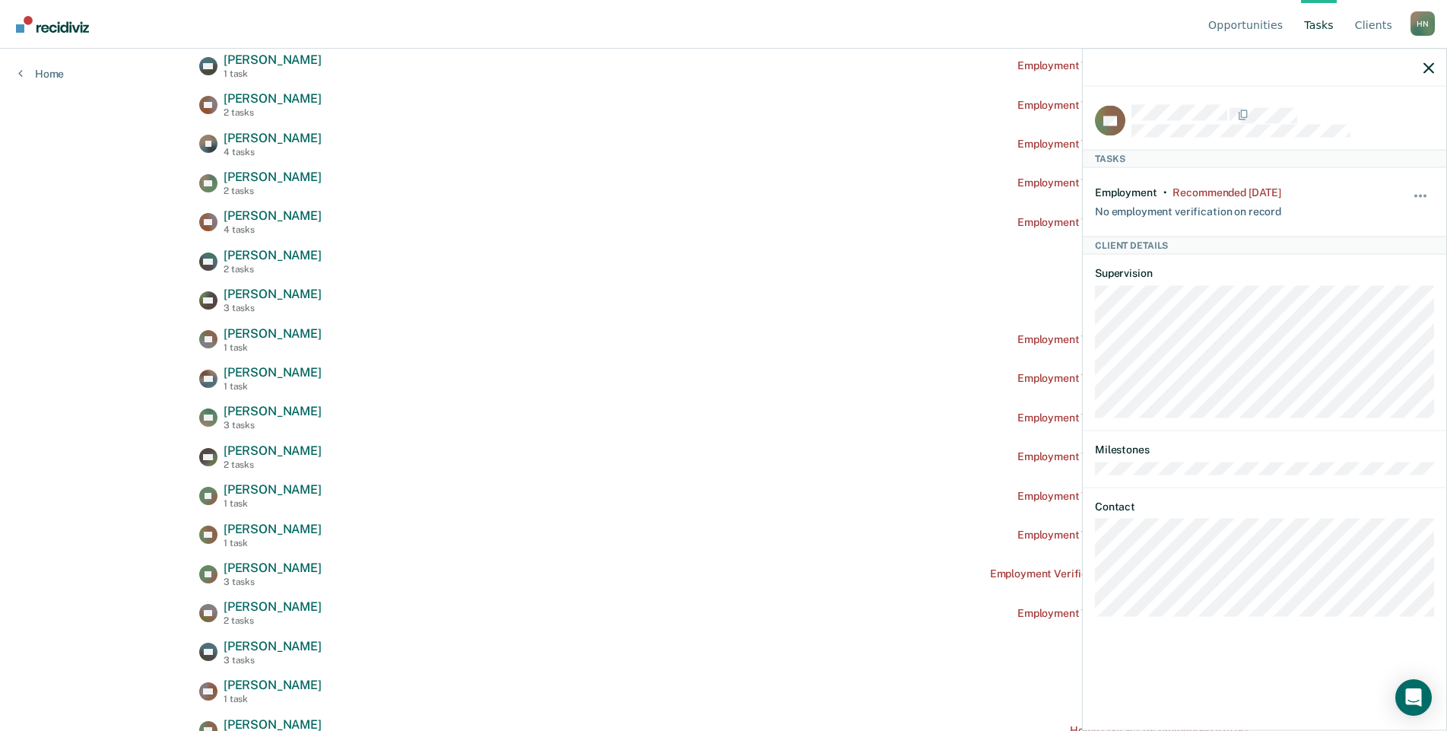
scroll to position [544, 0]
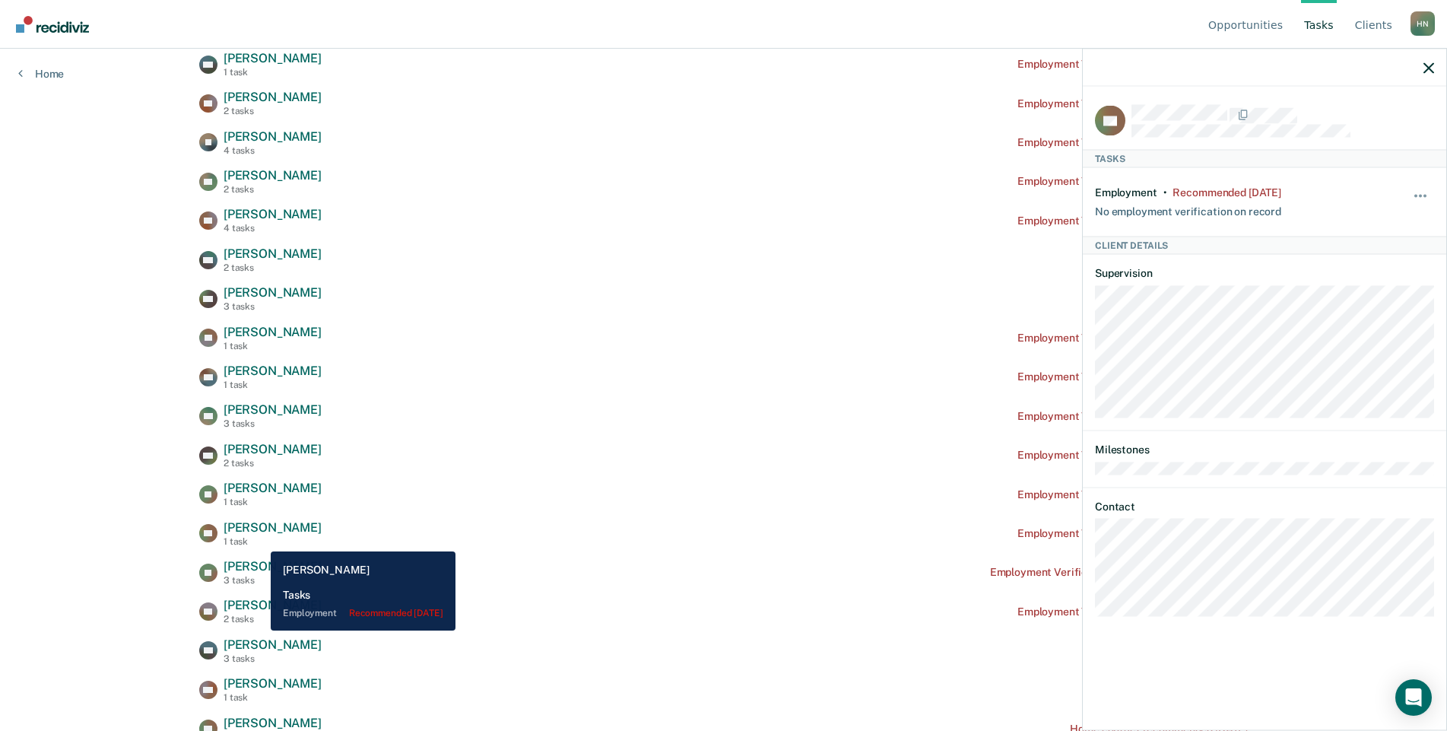
click at [259, 540] on div "1 task" at bounding box center [273, 541] width 98 height 11
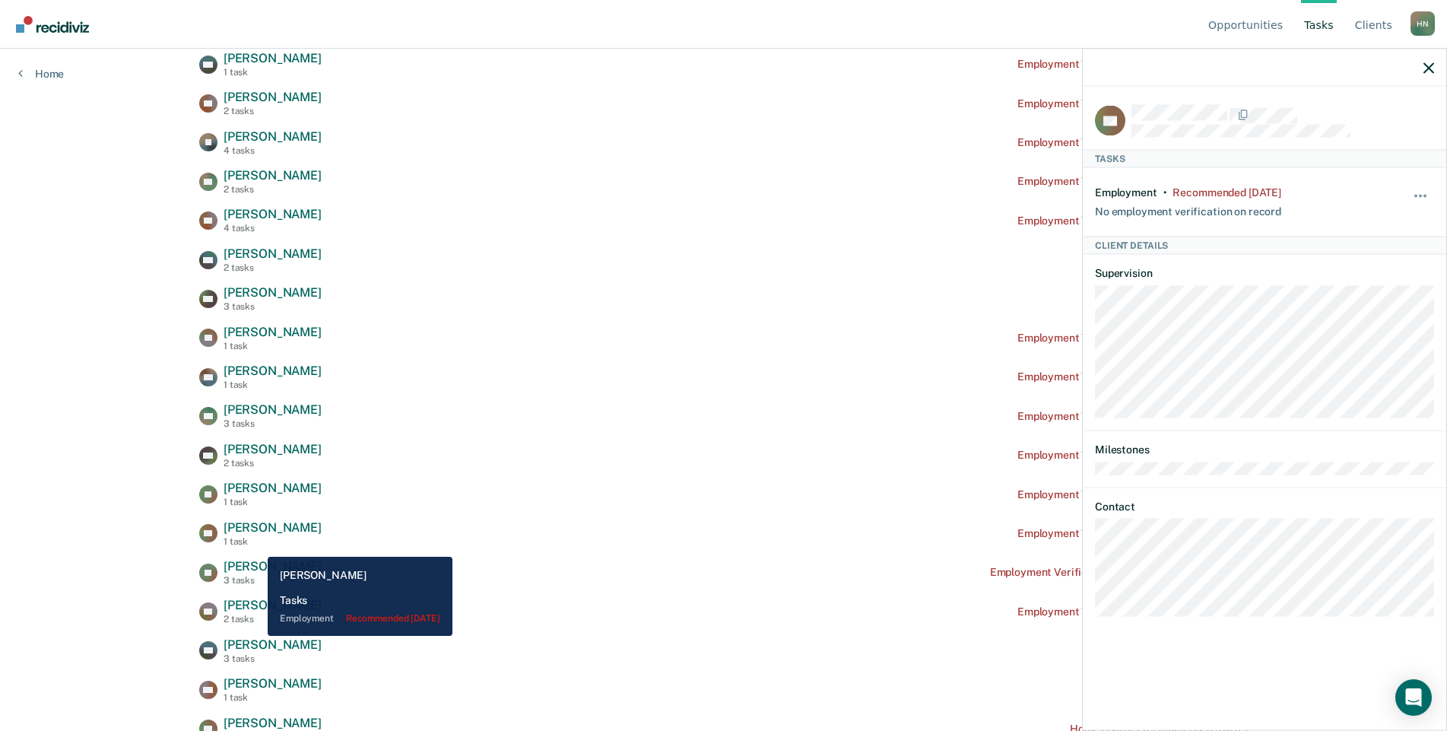
click at [242, 570] on span "[PERSON_NAME]" at bounding box center [273, 566] width 98 height 14
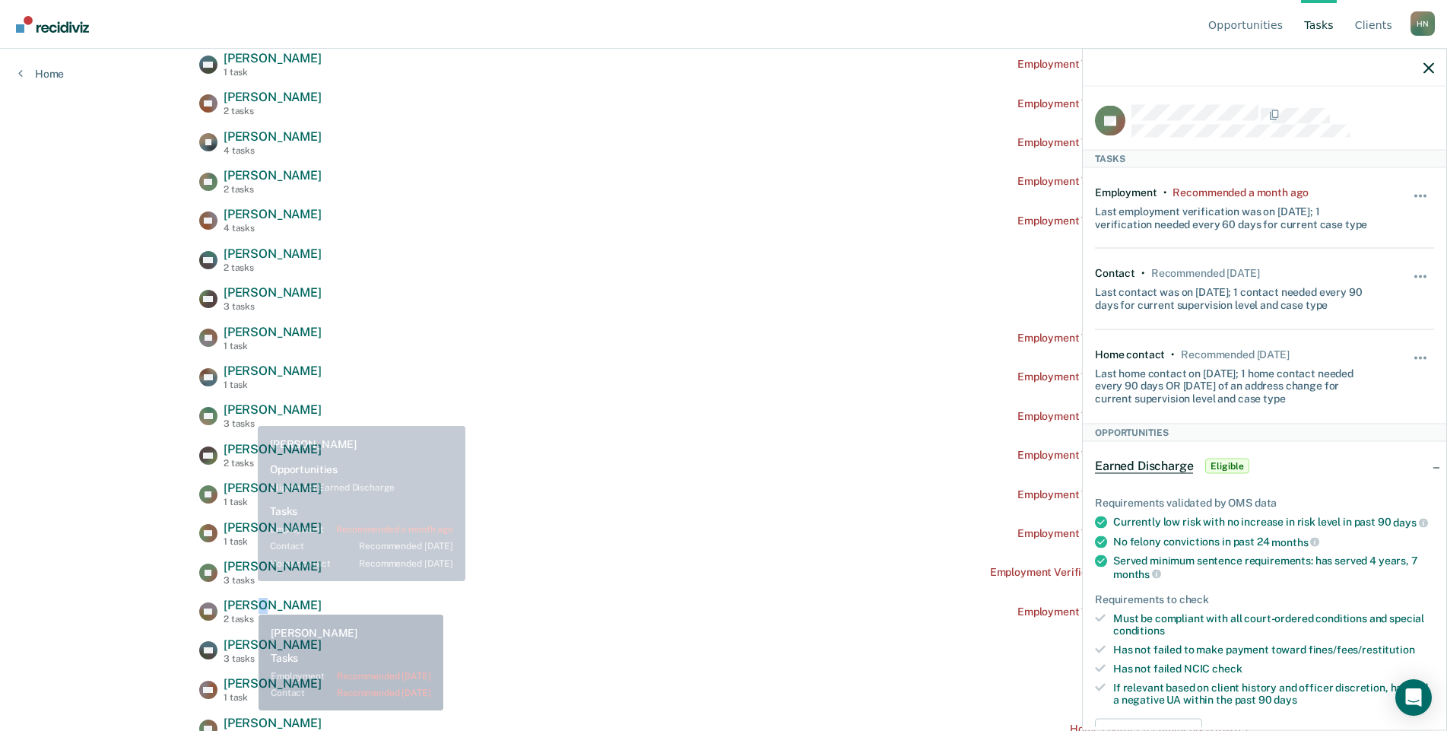
click at [248, 607] on span "[PERSON_NAME]" at bounding box center [273, 605] width 98 height 14
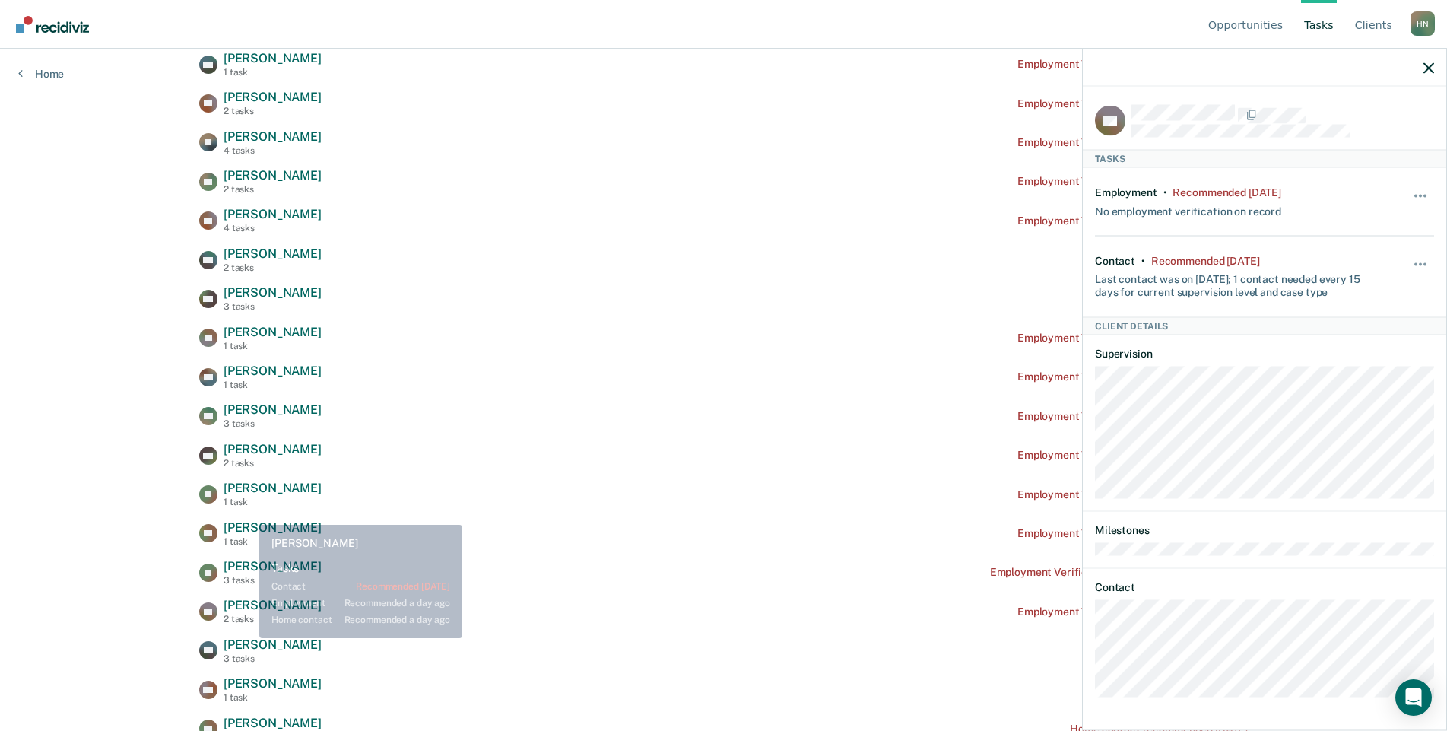
drag, startPoint x: 248, startPoint y: 638, endPoint x: 252, endPoint y: 645, distance: 7.8
click at [248, 639] on span "[PERSON_NAME]" at bounding box center [273, 644] width 98 height 14
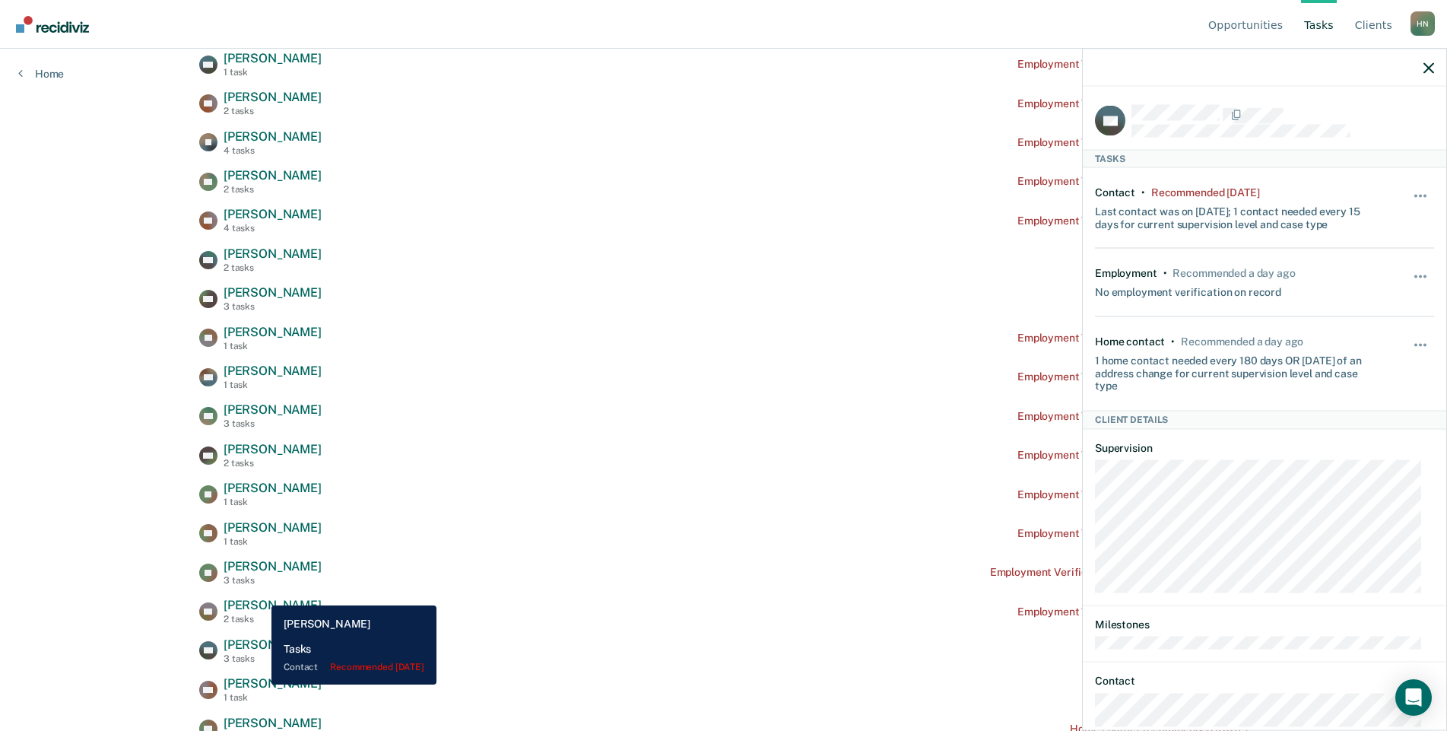
drag, startPoint x: 260, startPoint y: 684, endPoint x: 278, endPoint y: 672, distance: 21.3
click at [260, 686] on span "[PERSON_NAME]" at bounding box center [273, 683] width 98 height 14
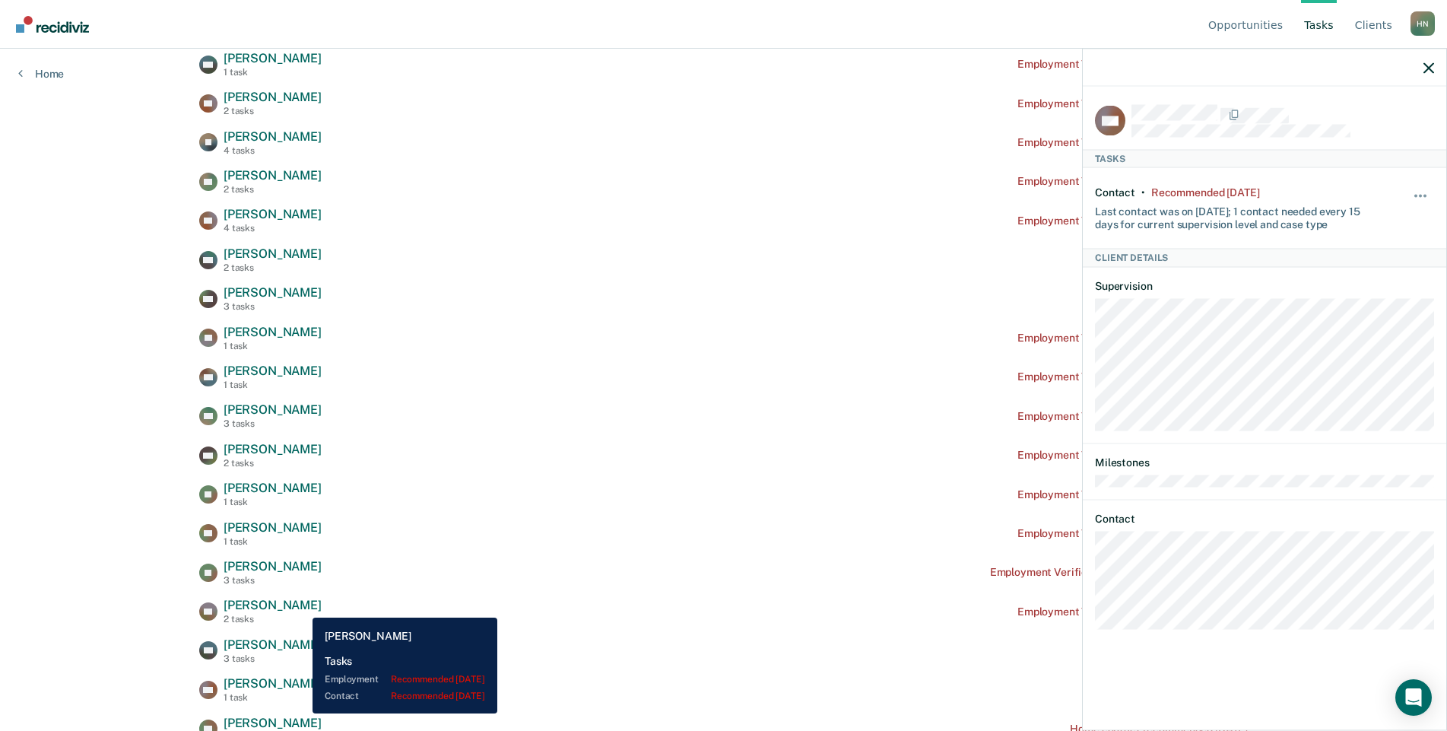
scroll to position [620, 0]
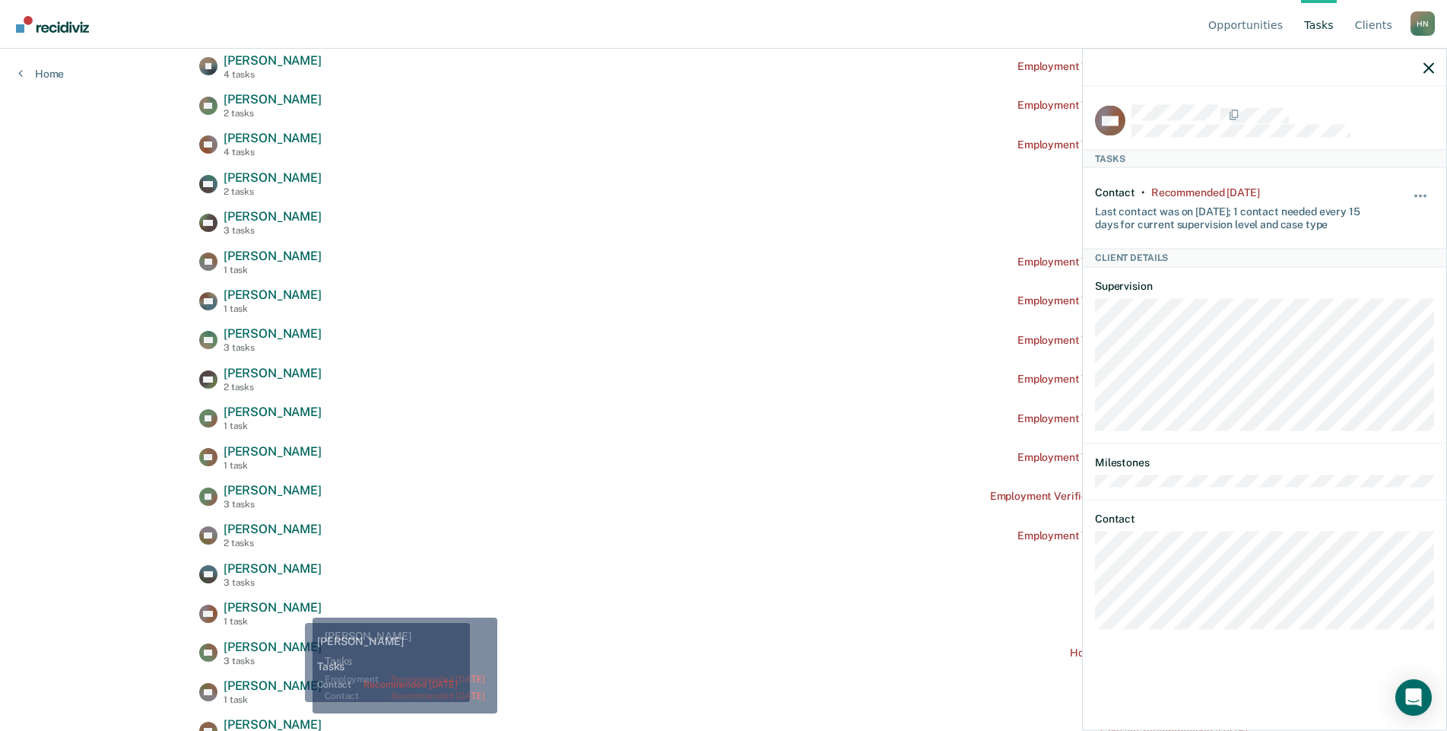
click at [259, 642] on span "[PERSON_NAME]" at bounding box center [273, 646] width 98 height 14
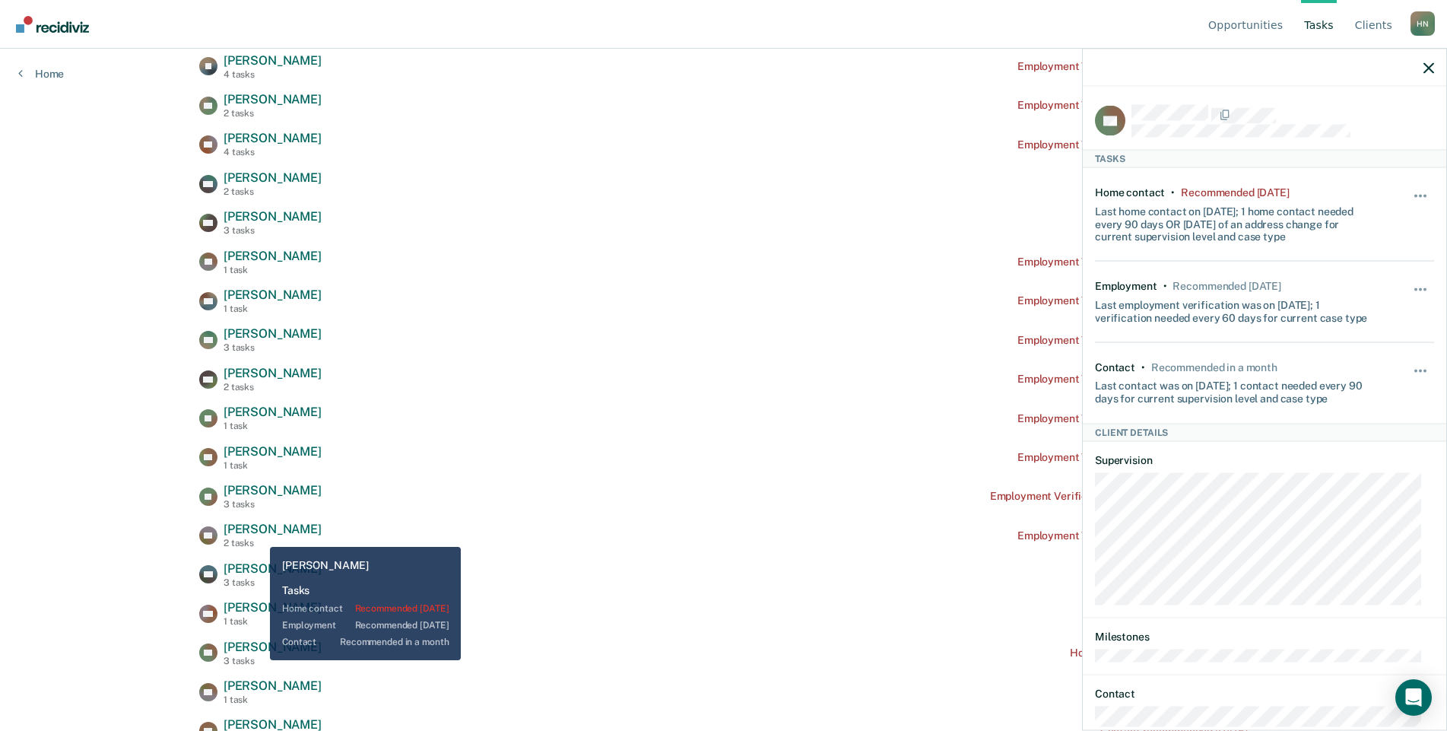
click at [245, 693] on span "[PERSON_NAME]" at bounding box center [273, 685] width 98 height 14
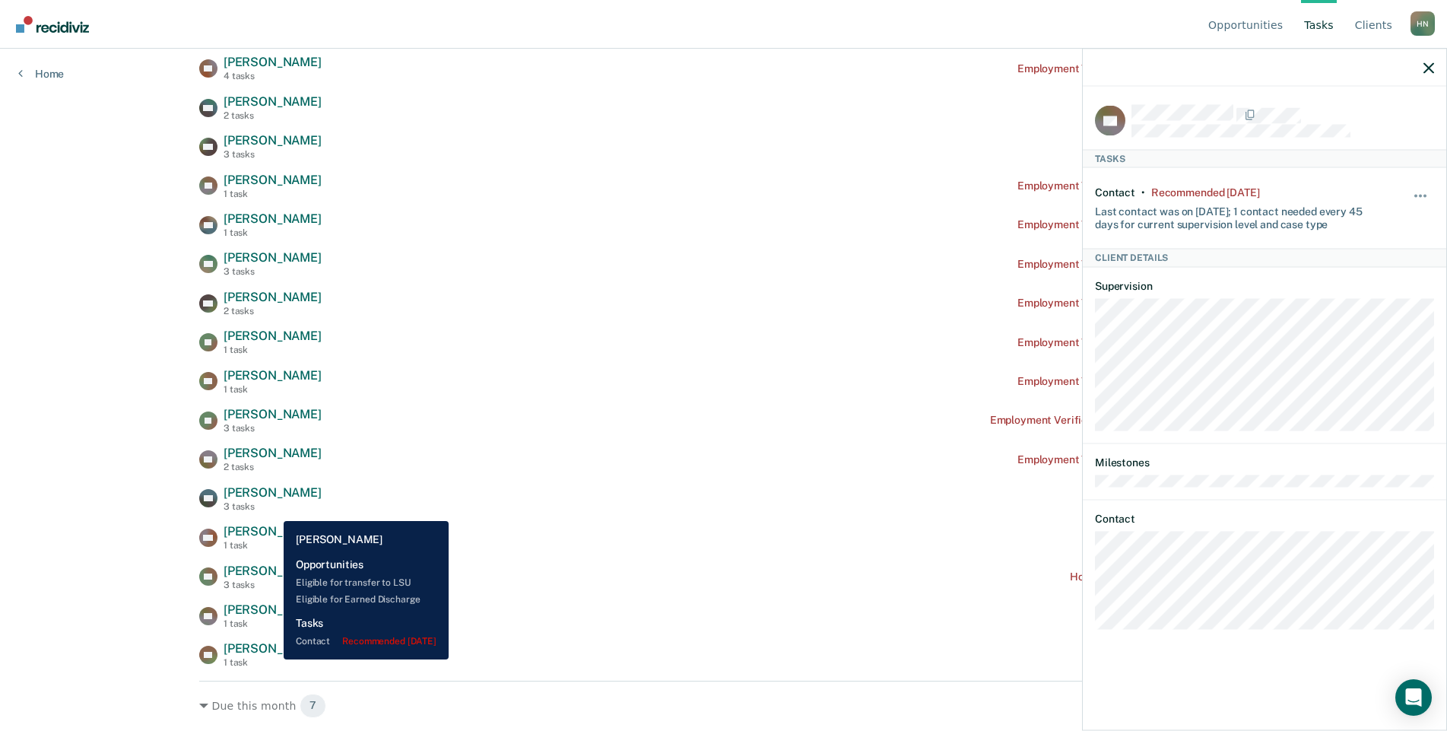
click at [271, 658] on div "1 task" at bounding box center [273, 662] width 98 height 11
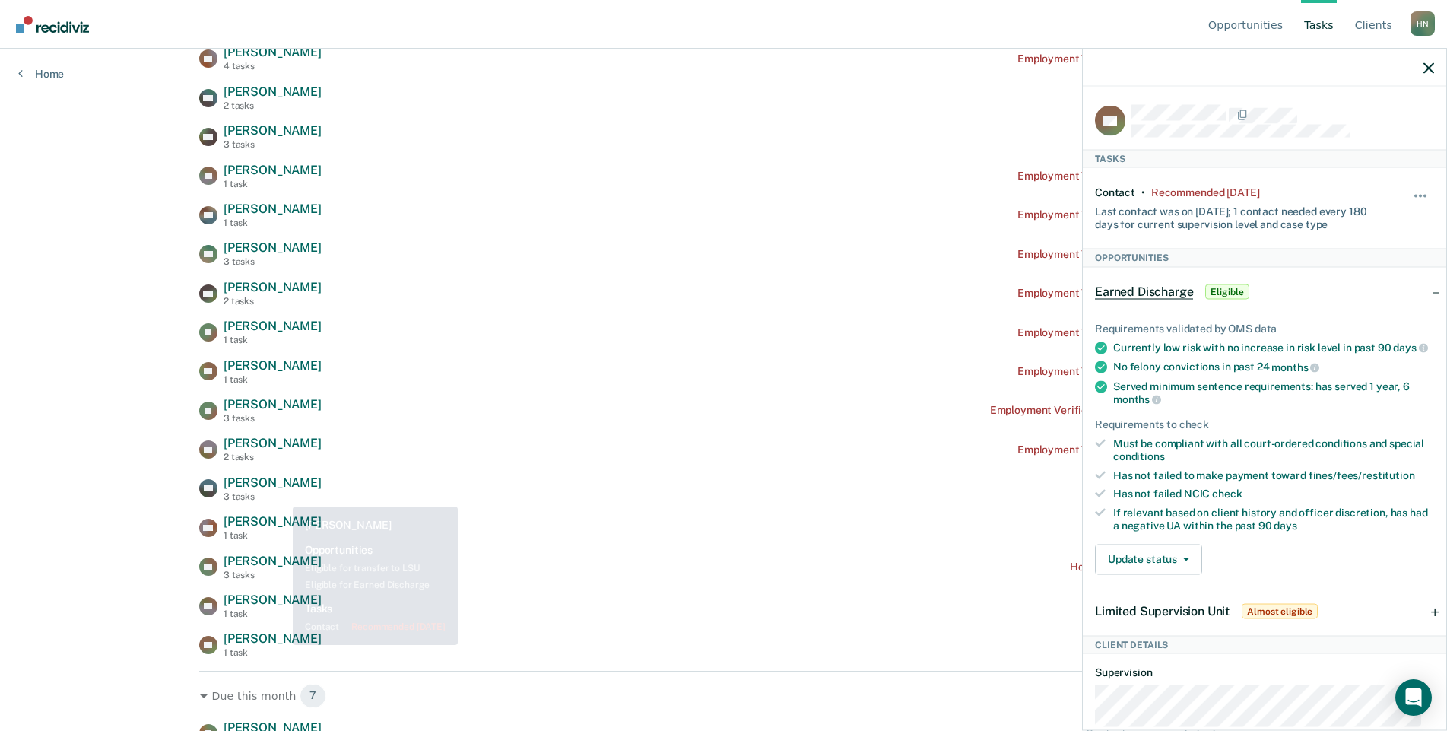
scroll to position [848, 0]
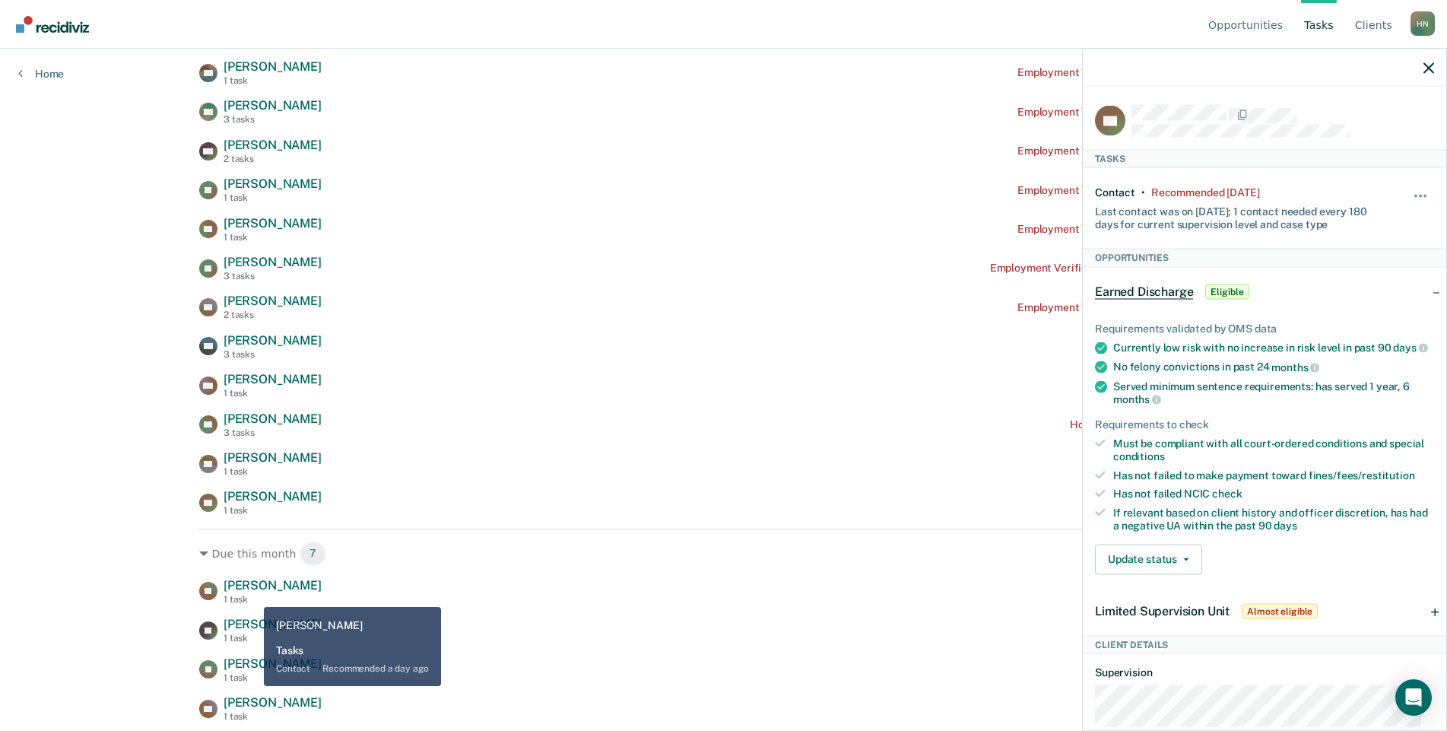
click at [252, 595] on div "1 task" at bounding box center [273, 599] width 98 height 11
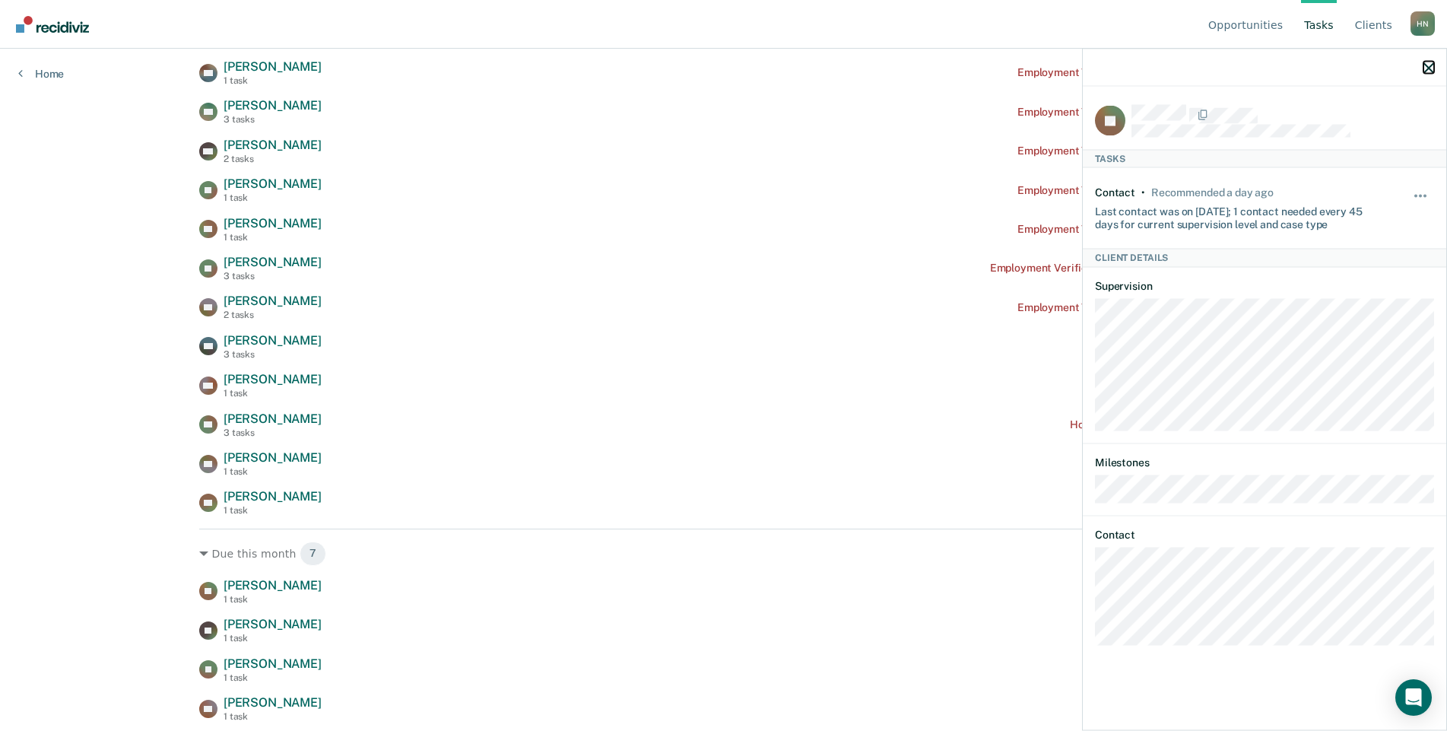
click at [1429, 71] on icon "button" at bounding box center [1428, 67] width 11 height 11
